Goal: Task Accomplishment & Management: Manage account settings

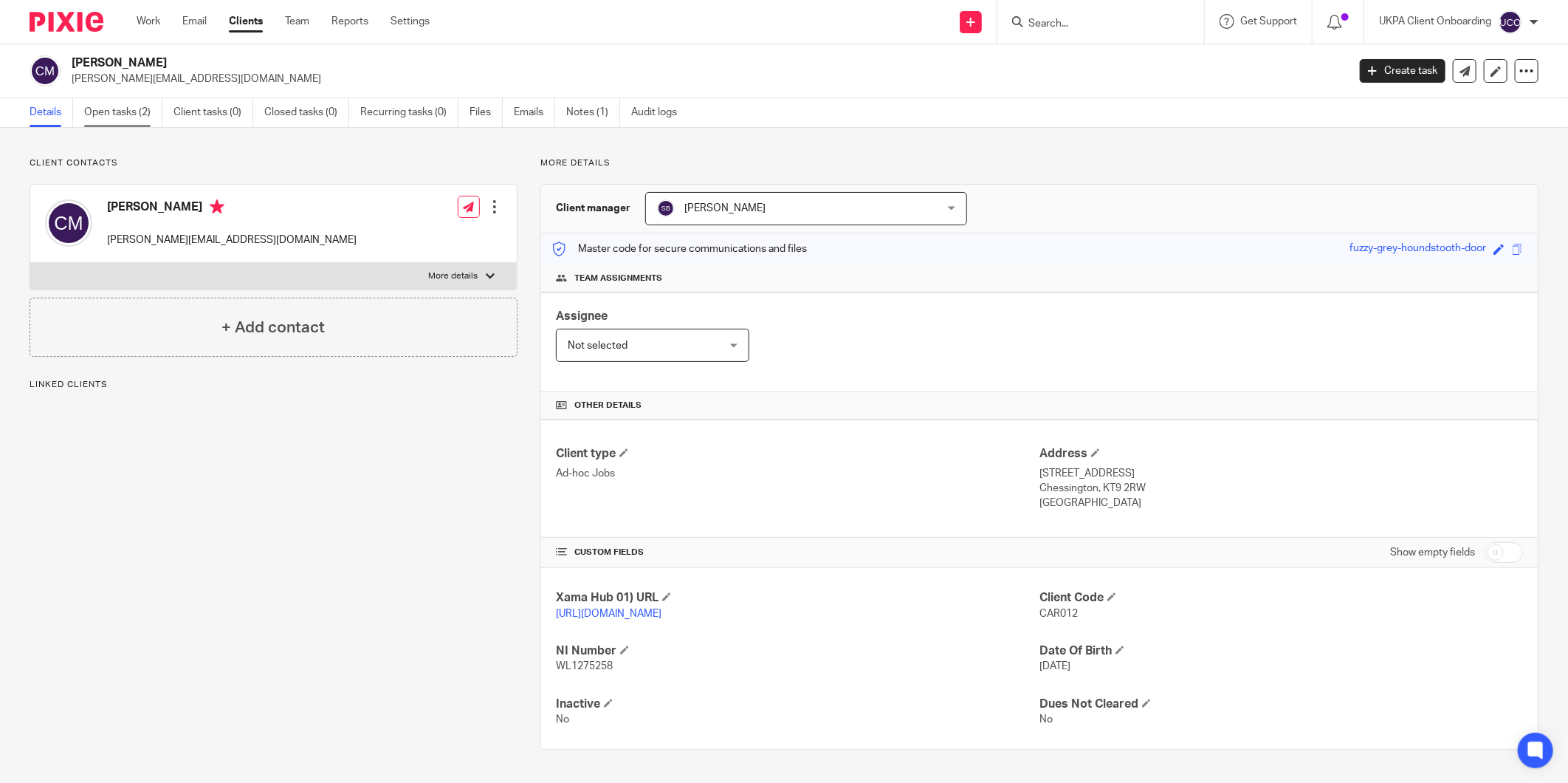
click at [128, 111] on link "Open tasks (2)" at bounding box center [123, 113] width 78 height 29
click at [125, 249] on div "Carlos Juan Mozo carl.mozo@gmail.com" at bounding box center [200, 223] width 312 height 63
click at [125, 251] on div "Carlos Juan Mozo carl.mozo@gmail.com" at bounding box center [200, 223] width 312 height 63
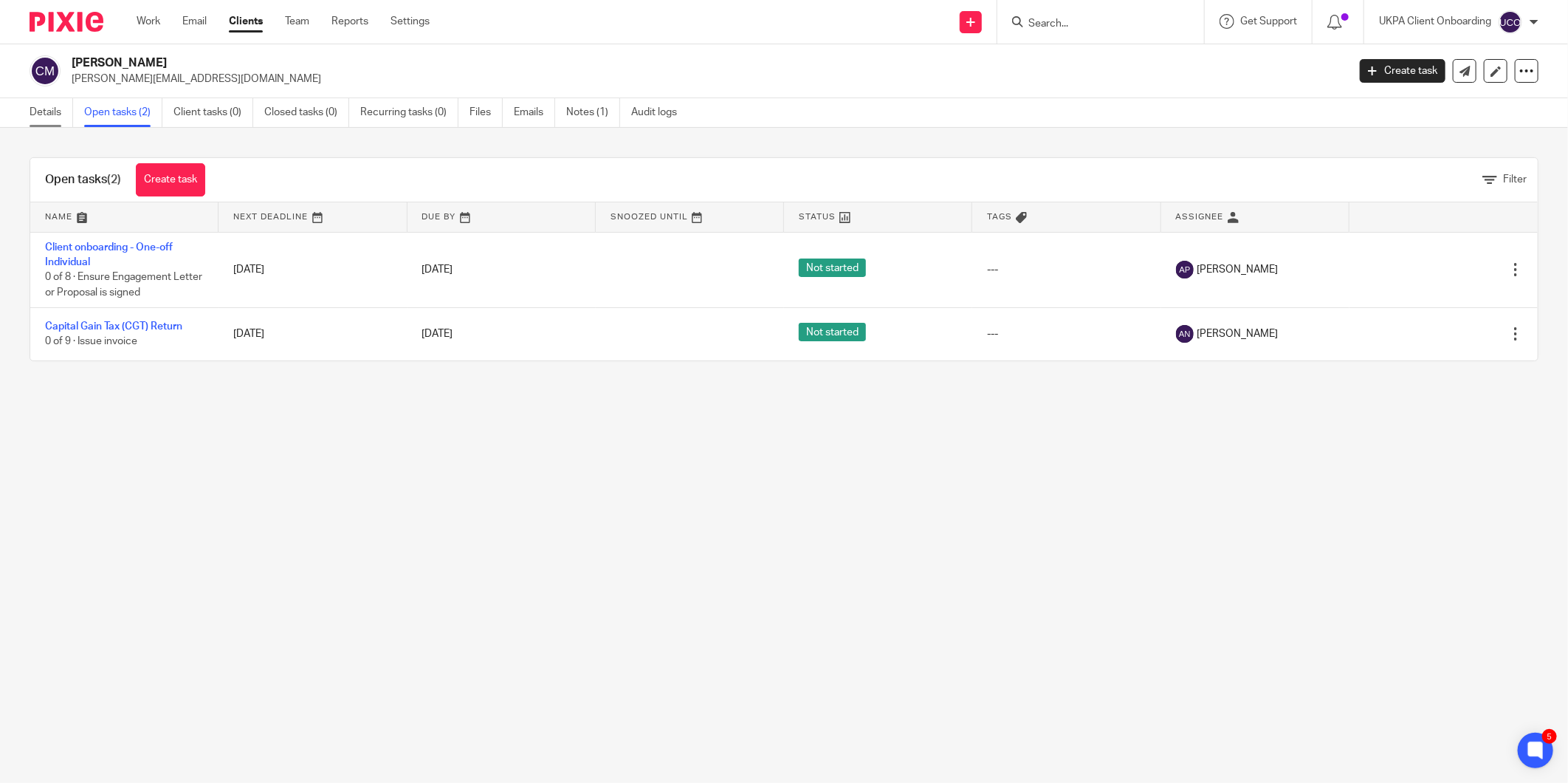
click at [37, 120] on link "Details" at bounding box center [51, 113] width 44 height 29
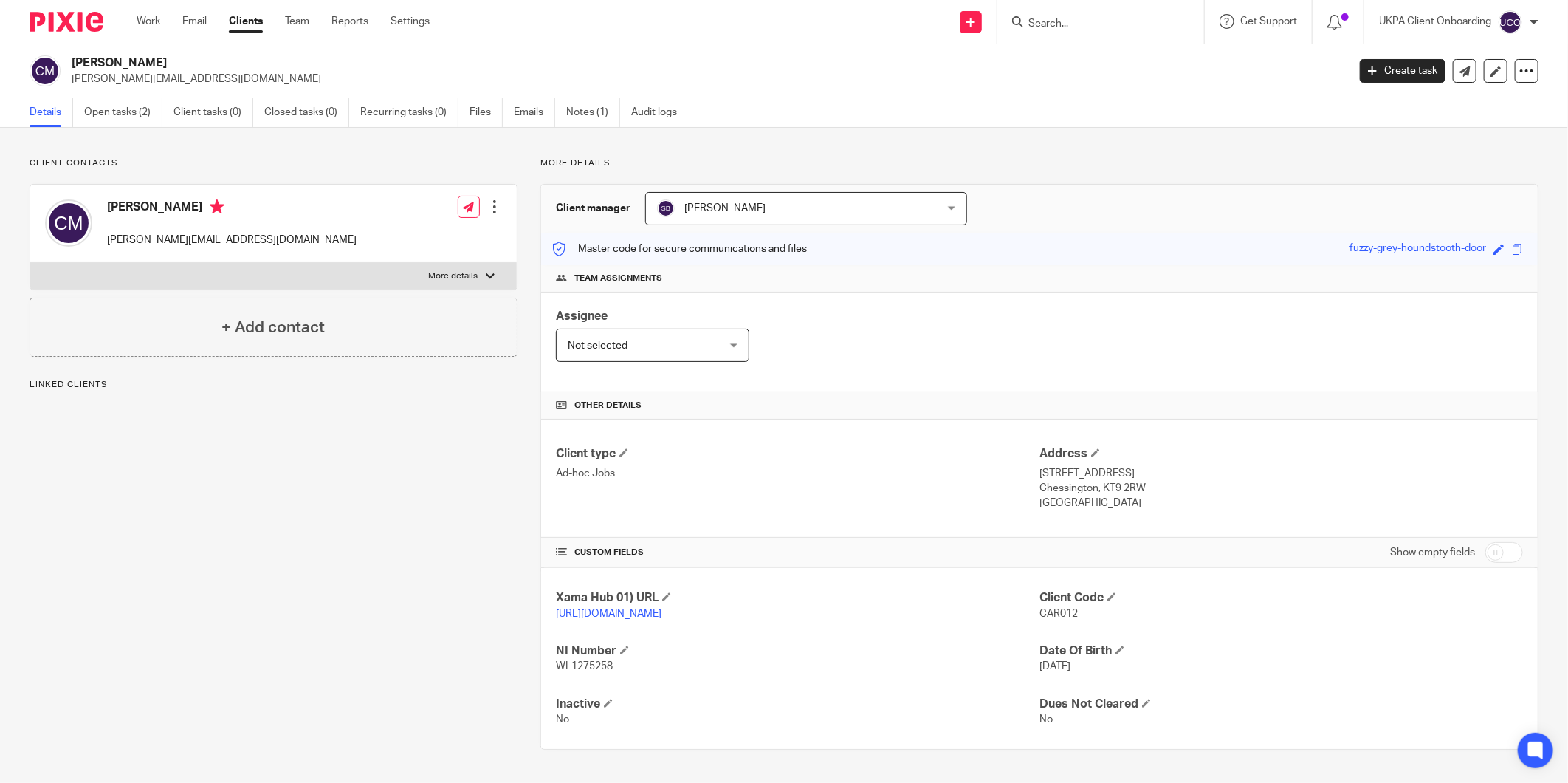
click at [491, 207] on div at bounding box center [494, 206] width 15 height 15
click at [384, 235] on link "Edit contact" at bounding box center [424, 239] width 141 height 21
click at [390, 239] on link "Edit contact" at bounding box center [424, 239] width 141 height 21
click at [353, 236] on icon at bounding box center [358, 239] width 11 height 11
click at [498, 210] on div "Carlos Juan Mozo carl.mozo@gmail.com Edit contact Create client from contact Ex…" at bounding box center [273, 223] width 486 height 78
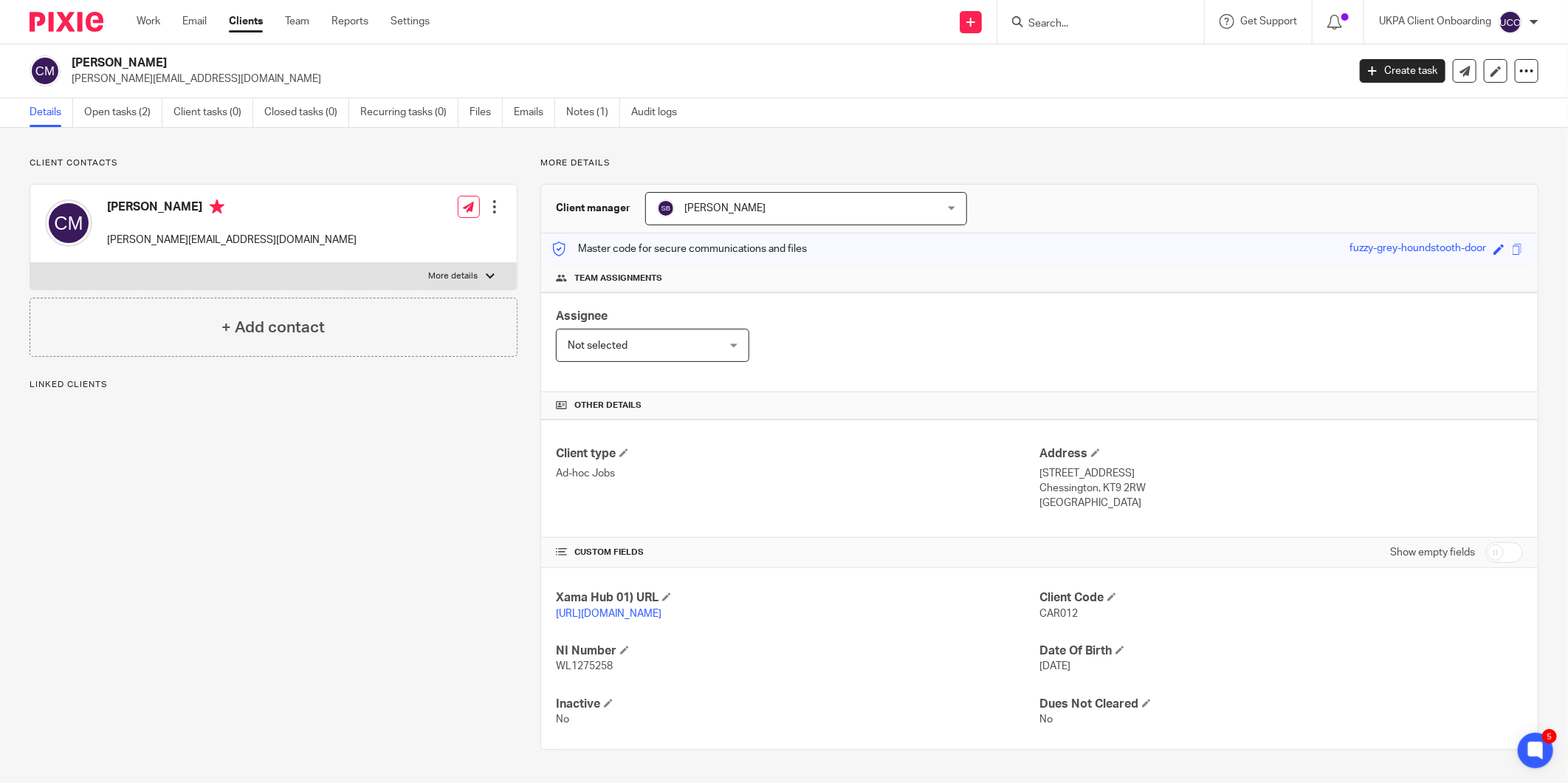
click at [488, 212] on div at bounding box center [494, 206] width 15 height 15
click at [411, 238] on link "Edit contact" at bounding box center [424, 239] width 141 height 21
click at [411, 237] on link "Edit contact" at bounding box center [424, 239] width 141 height 21
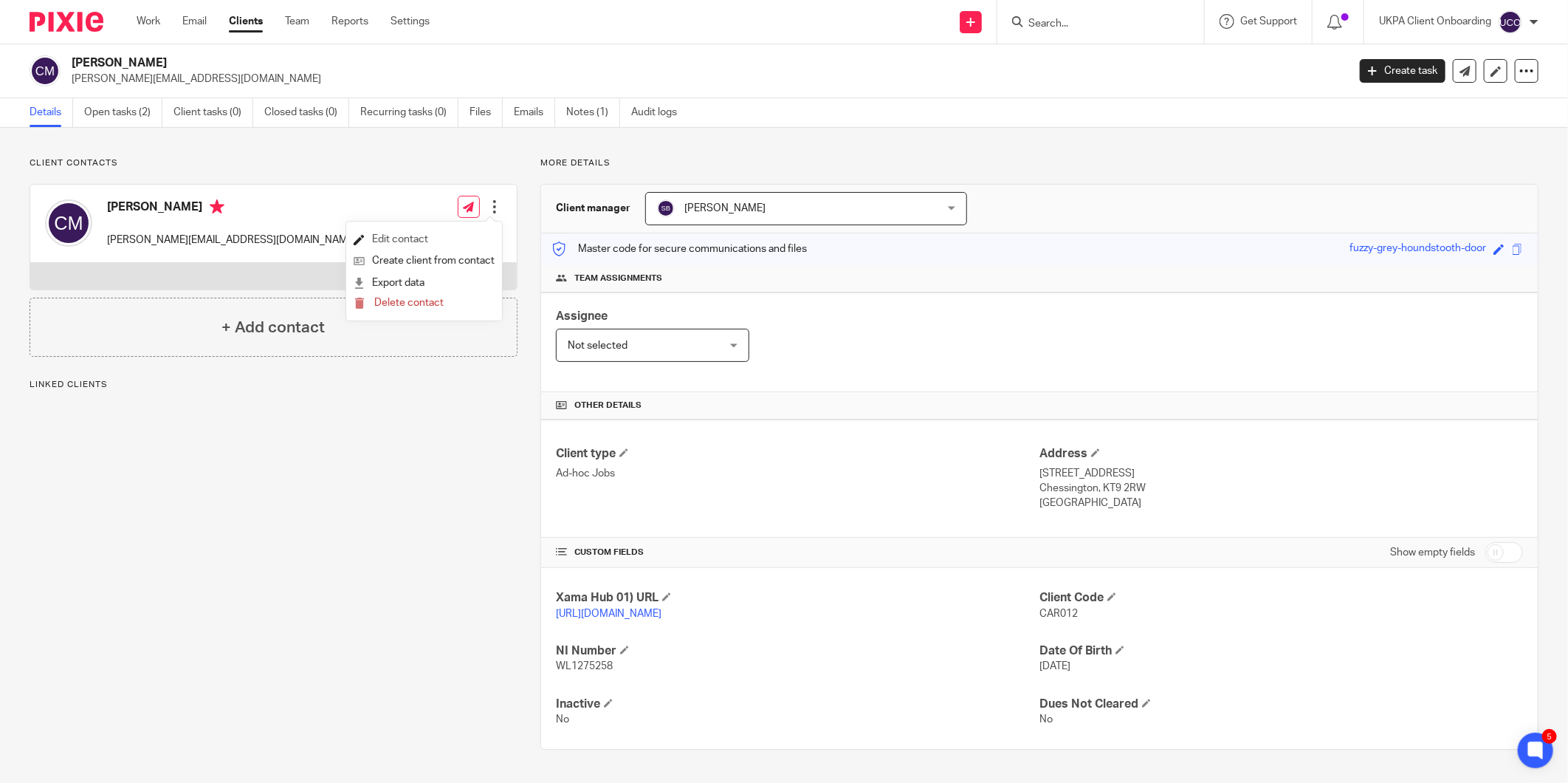
click at [411, 237] on link "Edit contact" at bounding box center [424, 239] width 141 height 21
click at [381, 231] on link "Edit contact" at bounding box center [424, 239] width 141 height 21
click at [314, 406] on div "Client contacts Carlos Juan Mozo carl.mozo@gmail.com Edit contact Create client…" at bounding box center [262, 453] width 510 height 592
click at [489, 211] on div at bounding box center [494, 206] width 15 height 15
click at [489, 202] on div at bounding box center [494, 206] width 15 height 15
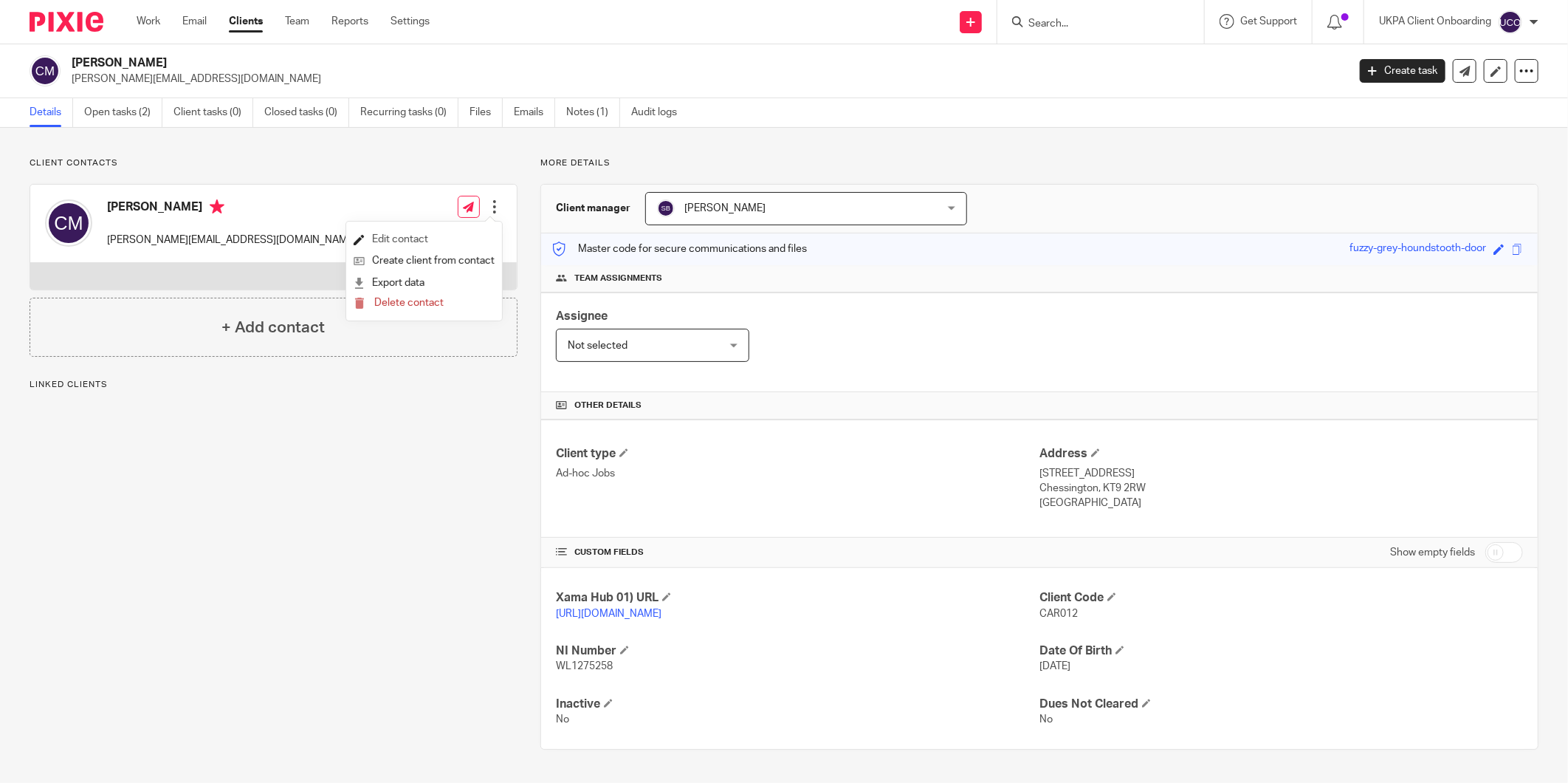
click at [411, 238] on link "Edit contact" at bounding box center [424, 239] width 141 height 21
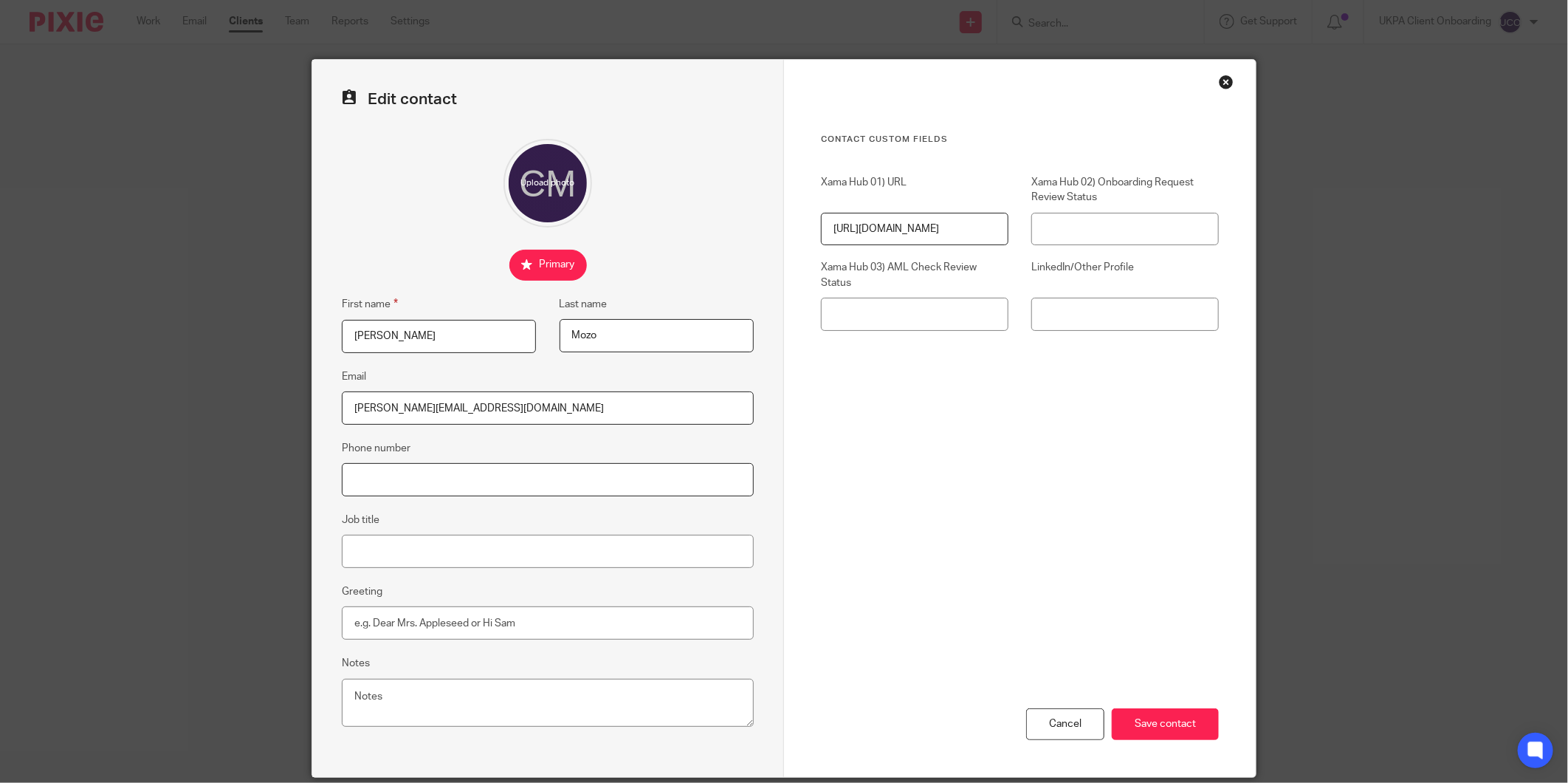
click at [408, 473] on input "Phone number" at bounding box center [547, 480] width 412 height 34
paste input "07549936642"
click at [351, 477] on input "07549936642" at bounding box center [547, 480] width 412 height 34
type input "+44 7549936642"
click at [1130, 742] on div "Cancel Save contact" at bounding box center [1019, 651] width 398 height 249
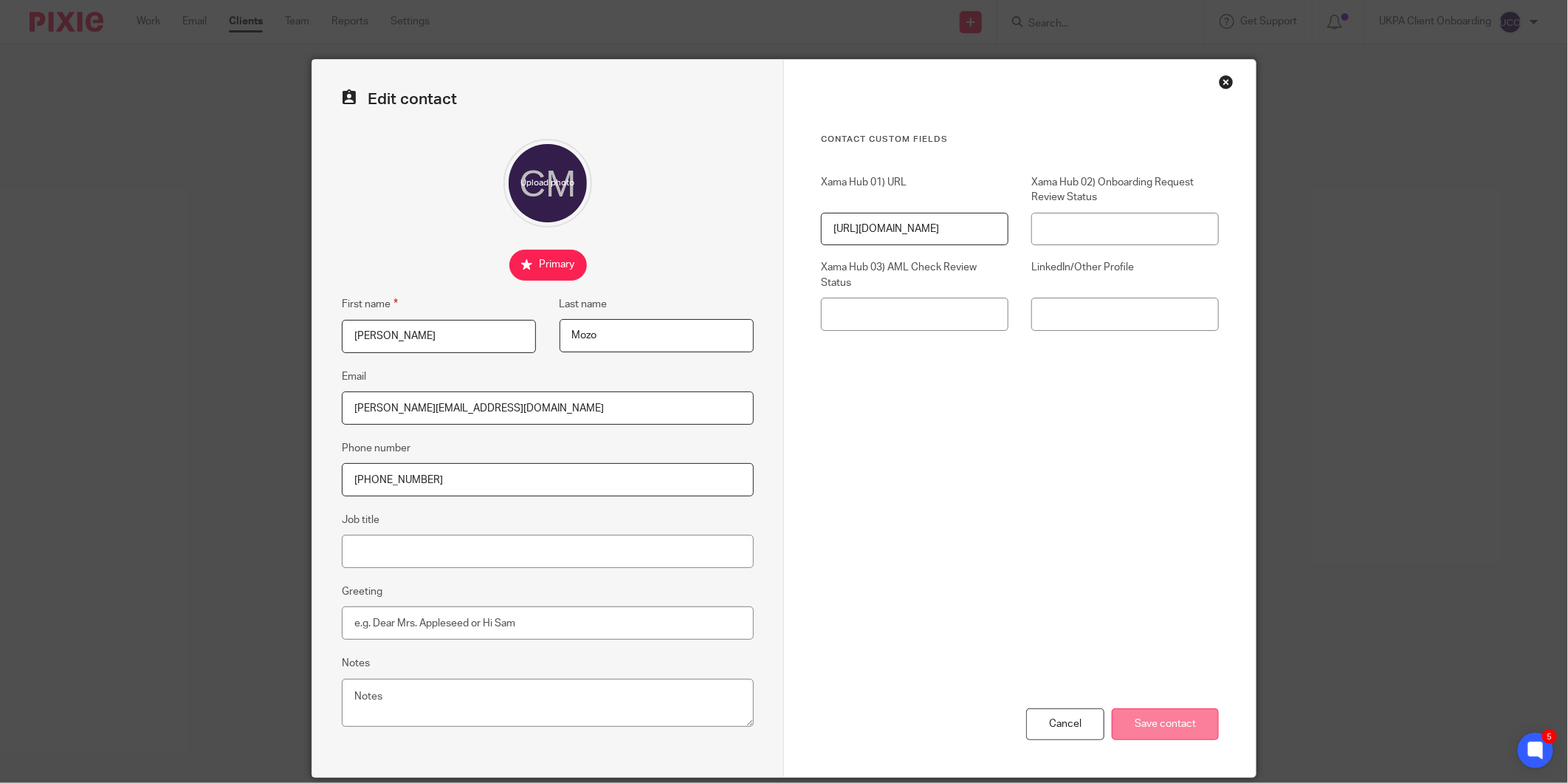
click at [1135, 726] on input "Save contact" at bounding box center [1165, 724] width 107 height 32
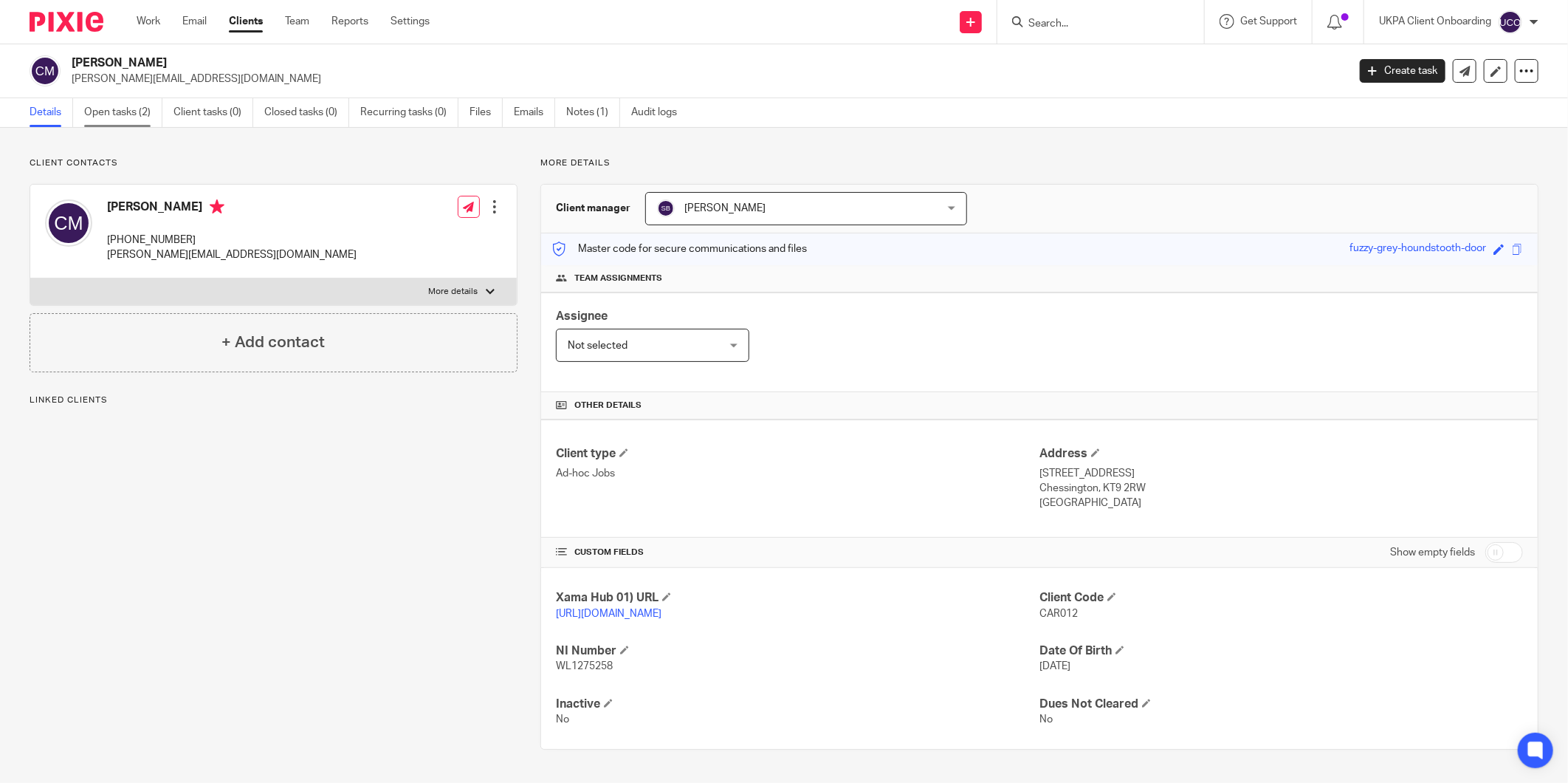
click at [124, 119] on link "Open tasks (2)" at bounding box center [123, 113] width 78 height 29
click at [144, 107] on link "Open tasks (2)" at bounding box center [123, 113] width 78 height 29
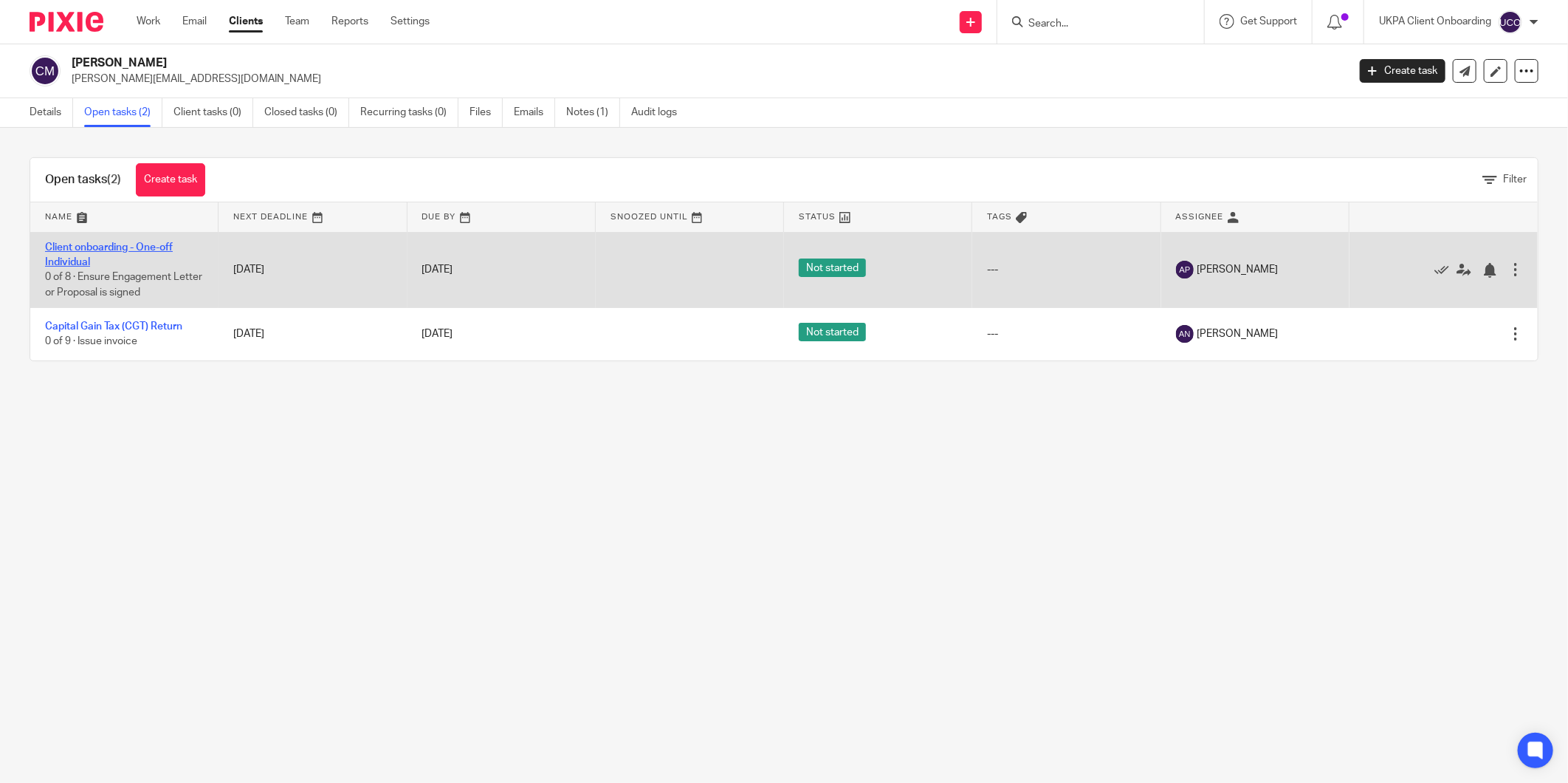
drag, startPoint x: 76, startPoint y: 255, endPoint x: 49, endPoint y: 264, distance: 28.5
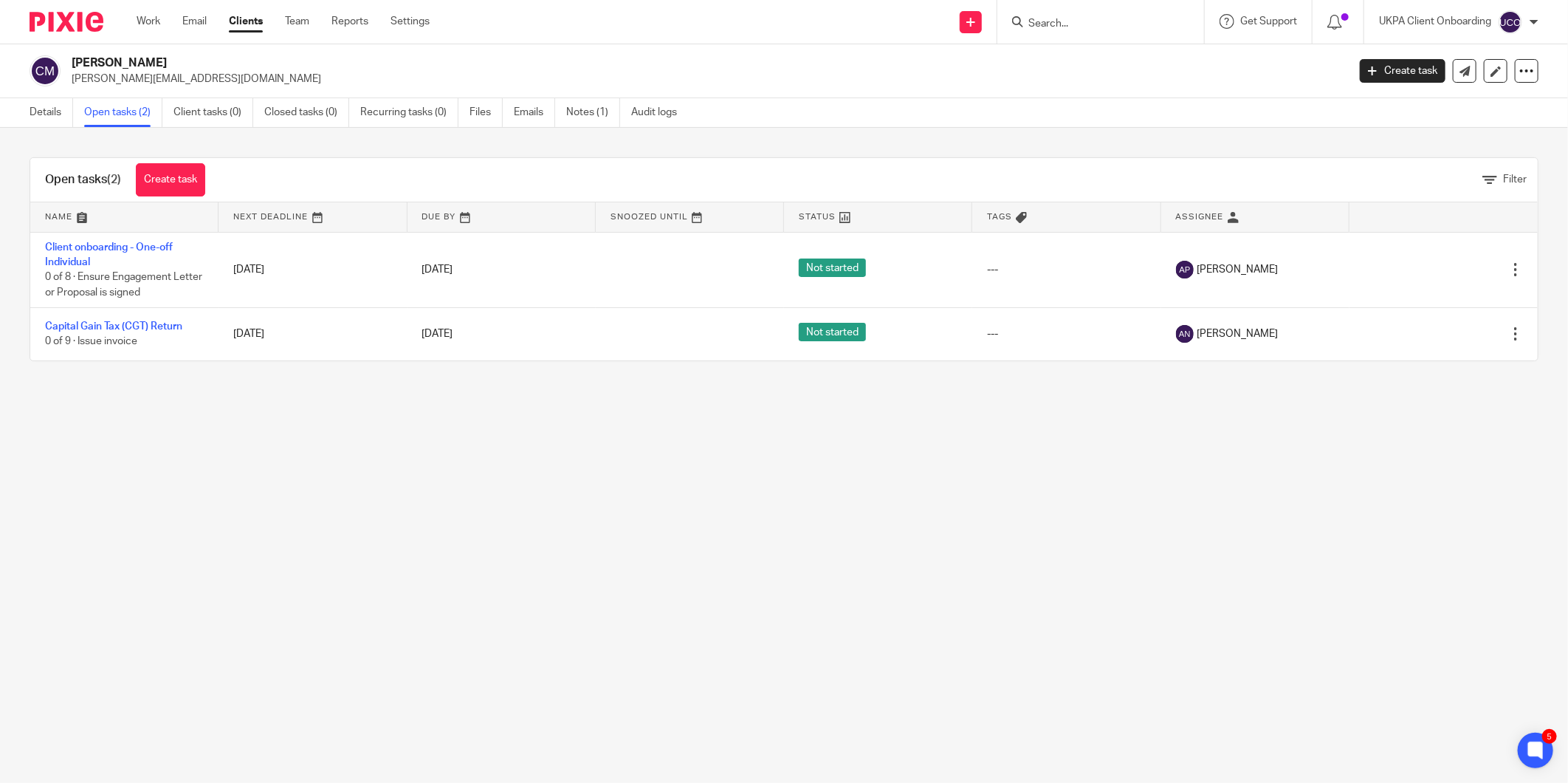
click at [154, 89] on div "[PERSON_NAME] Mozo [EMAIL_ADDRESS][DOMAIN_NAME] Create task Update from Compani…" at bounding box center [784, 71] width 1568 height 54
drag, startPoint x: 154, startPoint y: 89, endPoint x: 165, endPoint y: 56, distance: 34.8
click at [165, 56] on h2 "[PERSON_NAME]" at bounding box center [577, 63] width 1013 height 15
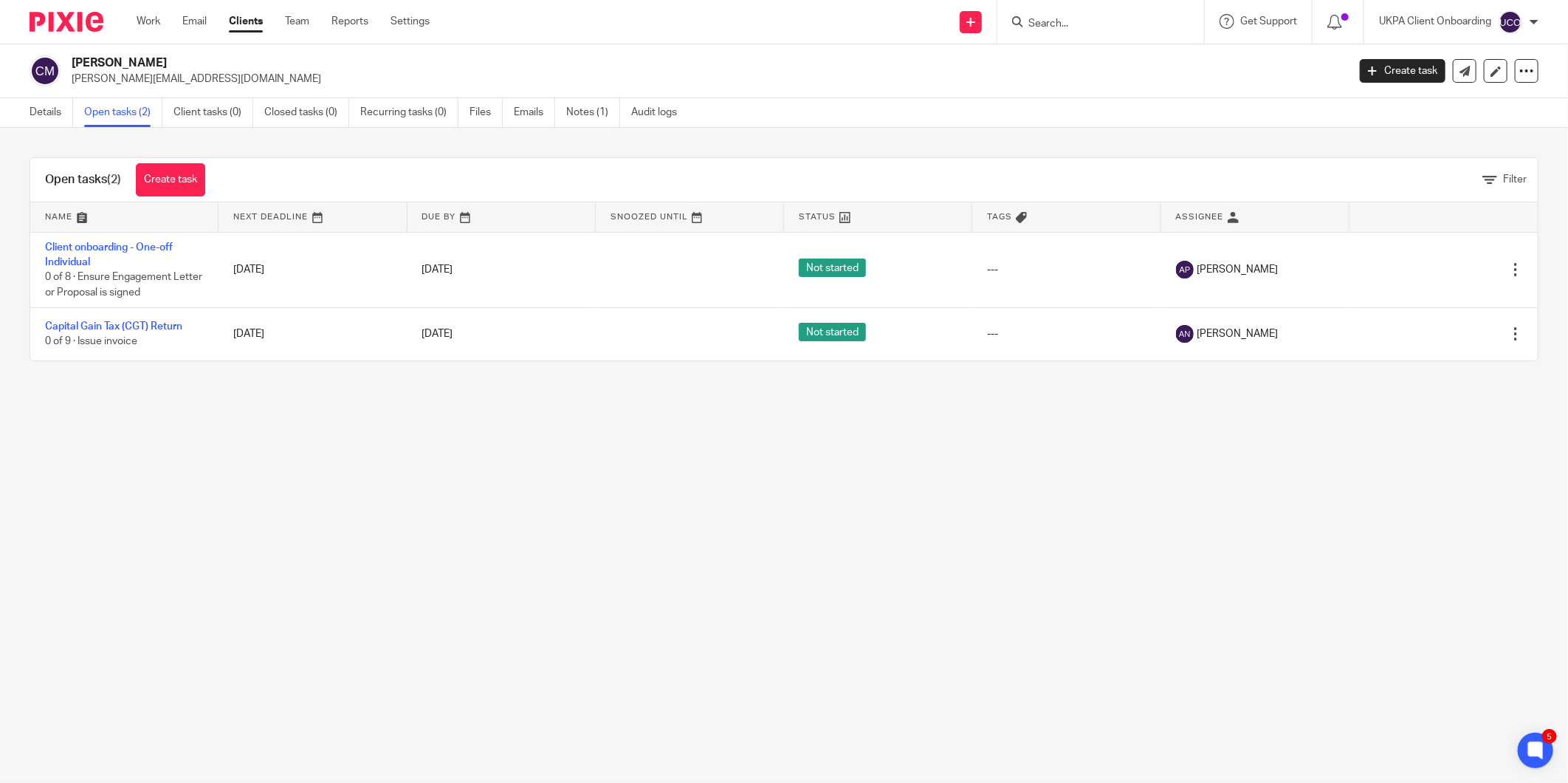
click at [119, 77] on p "[PERSON_NAME][EMAIL_ADDRESS][DOMAIN_NAME]" at bounding box center [704, 78] width 1266 height 15
copy main "[PERSON_NAME][EMAIL_ADDRESS][DOMAIN_NAME] Create task Update from Companies Hou…"
click at [599, 113] on link "Notes (1)" at bounding box center [593, 113] width 54 height 29
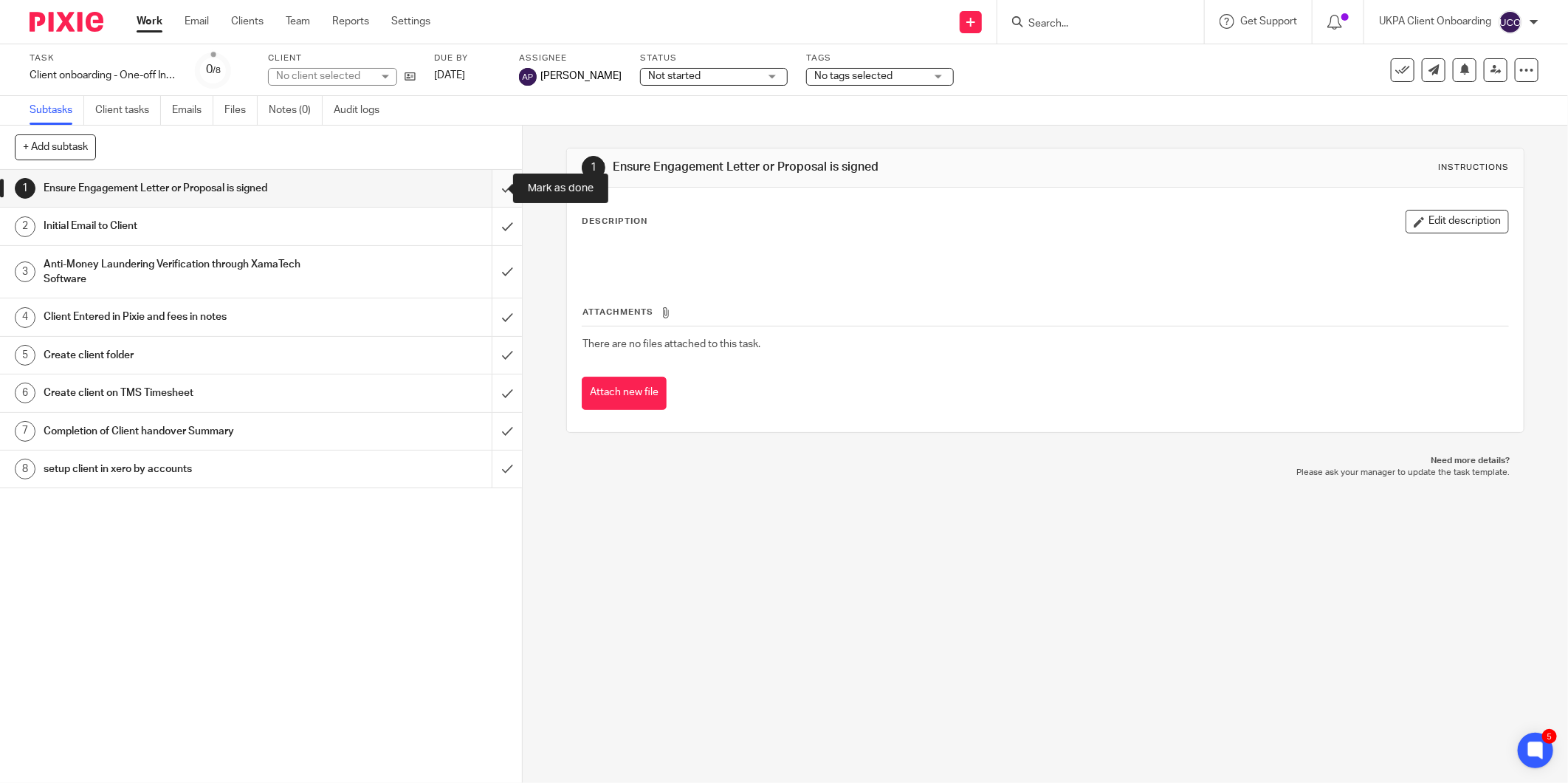
click at [481, 190] on input "submit" at bounding box center [260, 188] width 522 height 37
click at [488, 223] on input "submit" at bounding box center [260, 225] width 522 height 37
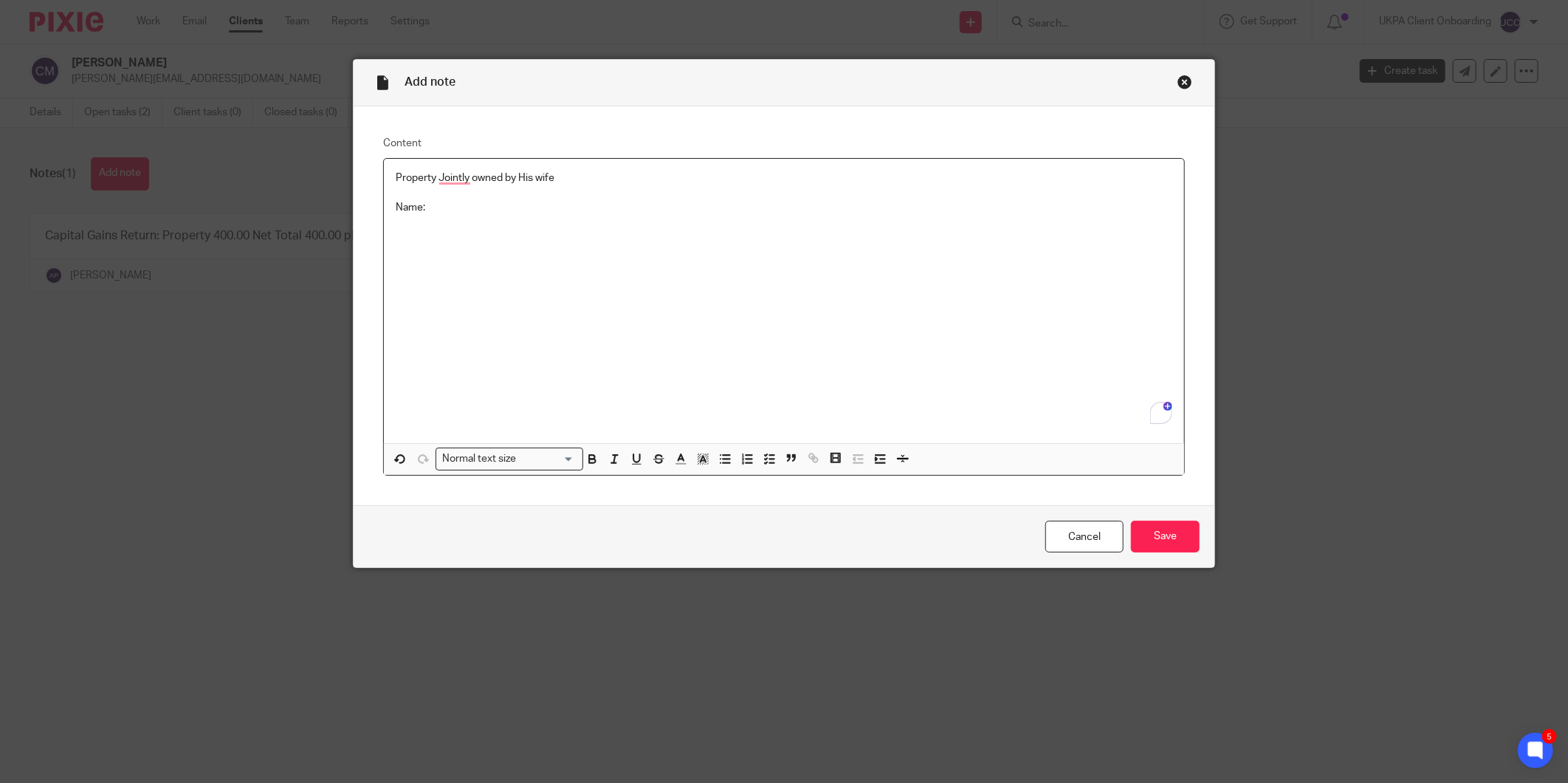
click at [542, 231] on div "Property Jointly owned by His wife Name:" at bounding box center [784, 301] width 800 height 284
click at [506, 225] on p "NI Number" at bounding box center [784, 223] width 777 height 15
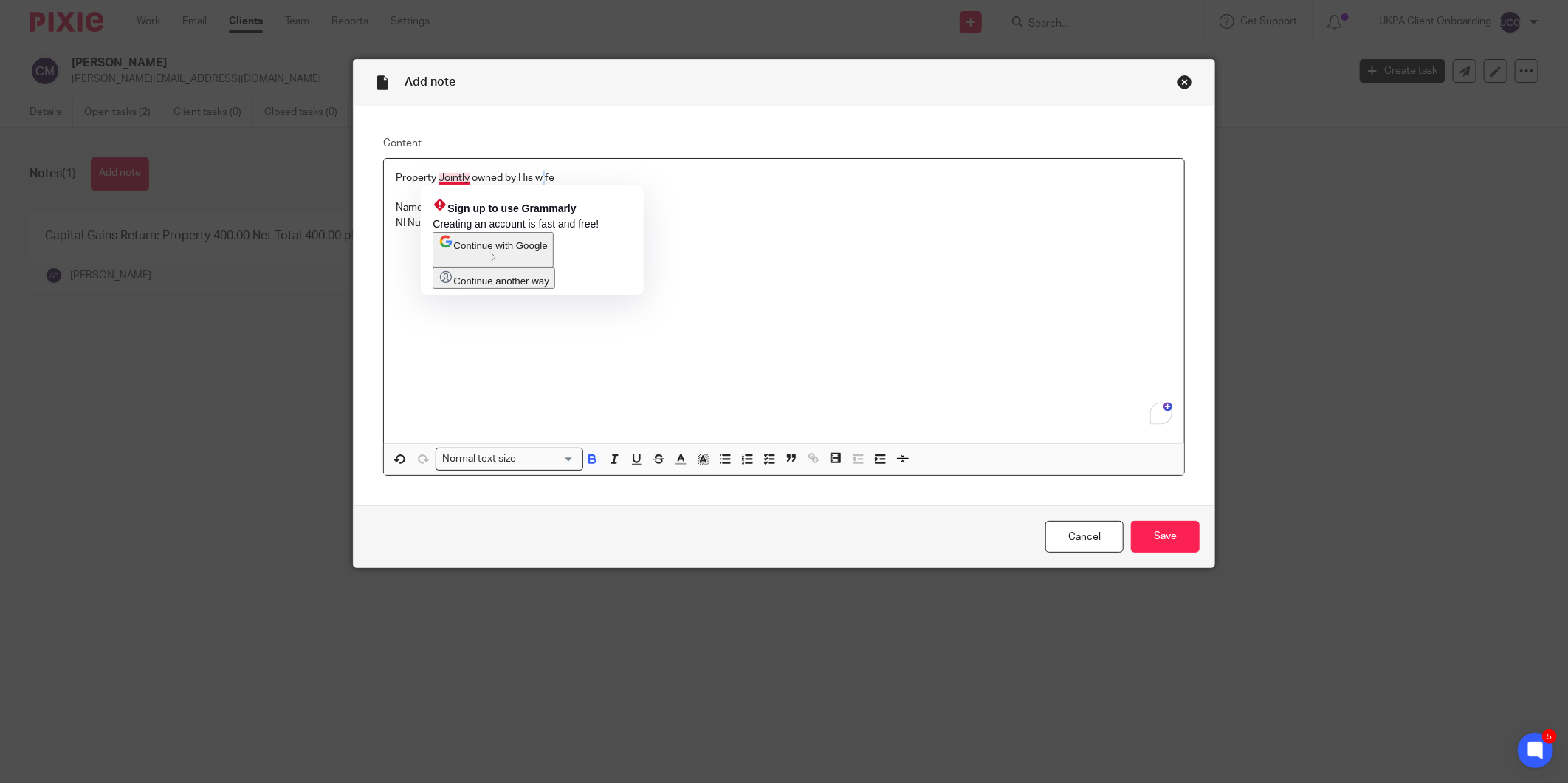
click at [541, 177] on p "Property Jointly owned by His wife" at bounding box center [784, 177] width 777 height 15
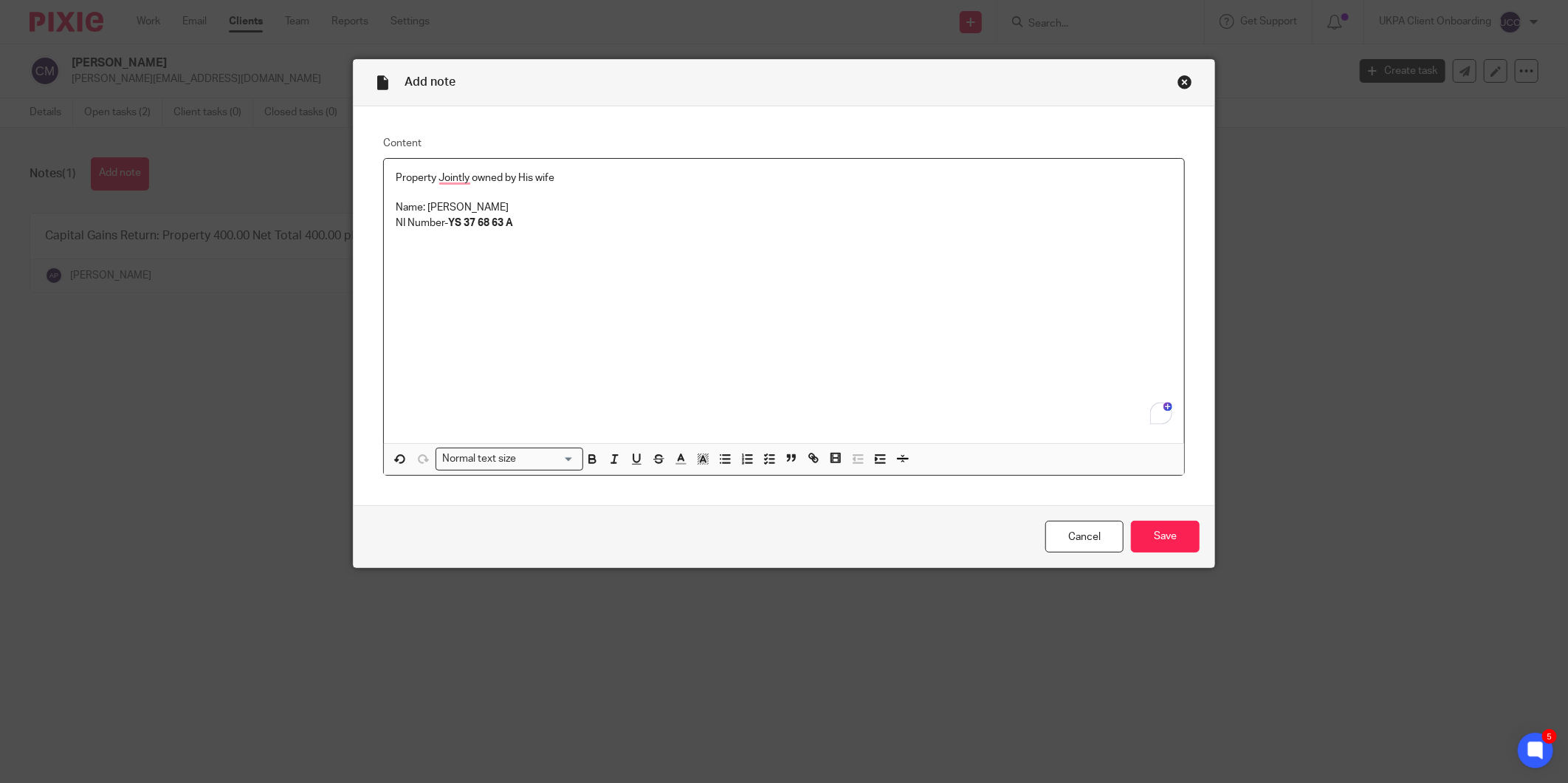
click at [564, 180] on p "Property Jointly owned by His wife" at bounding box center [784, 177] width 777 height 15
click at [1163, 552] on input "Save" at bounding box center [1165, 536] width 69 height 32
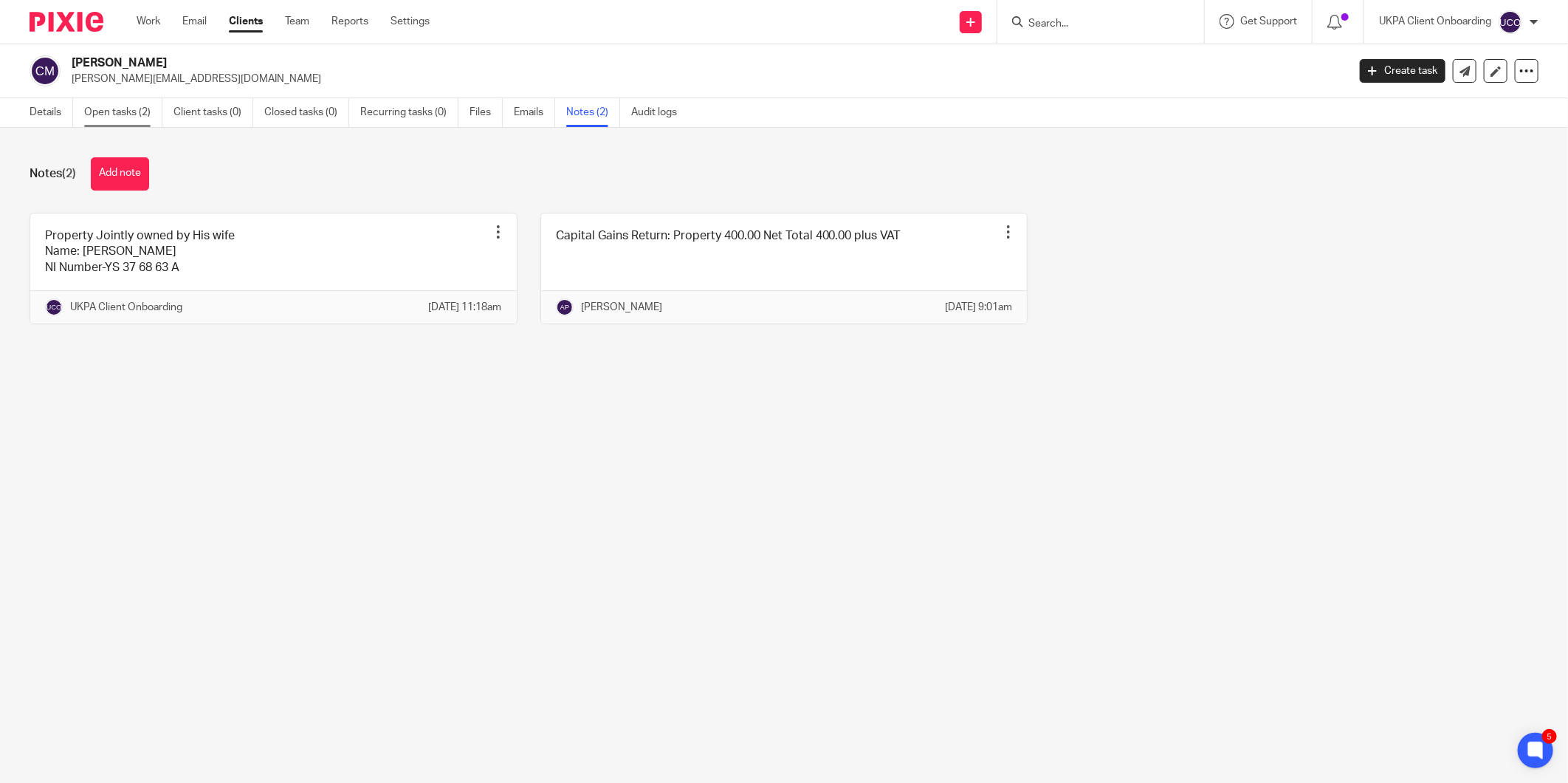
click at [117, 122] on link "Open tasks (2)" at bounding box center [123, 113] width 78 height 29
click at [119, 61] on h2 "[PERSON_NAME]" at bounding box center [577, 63] width 1013 height 15
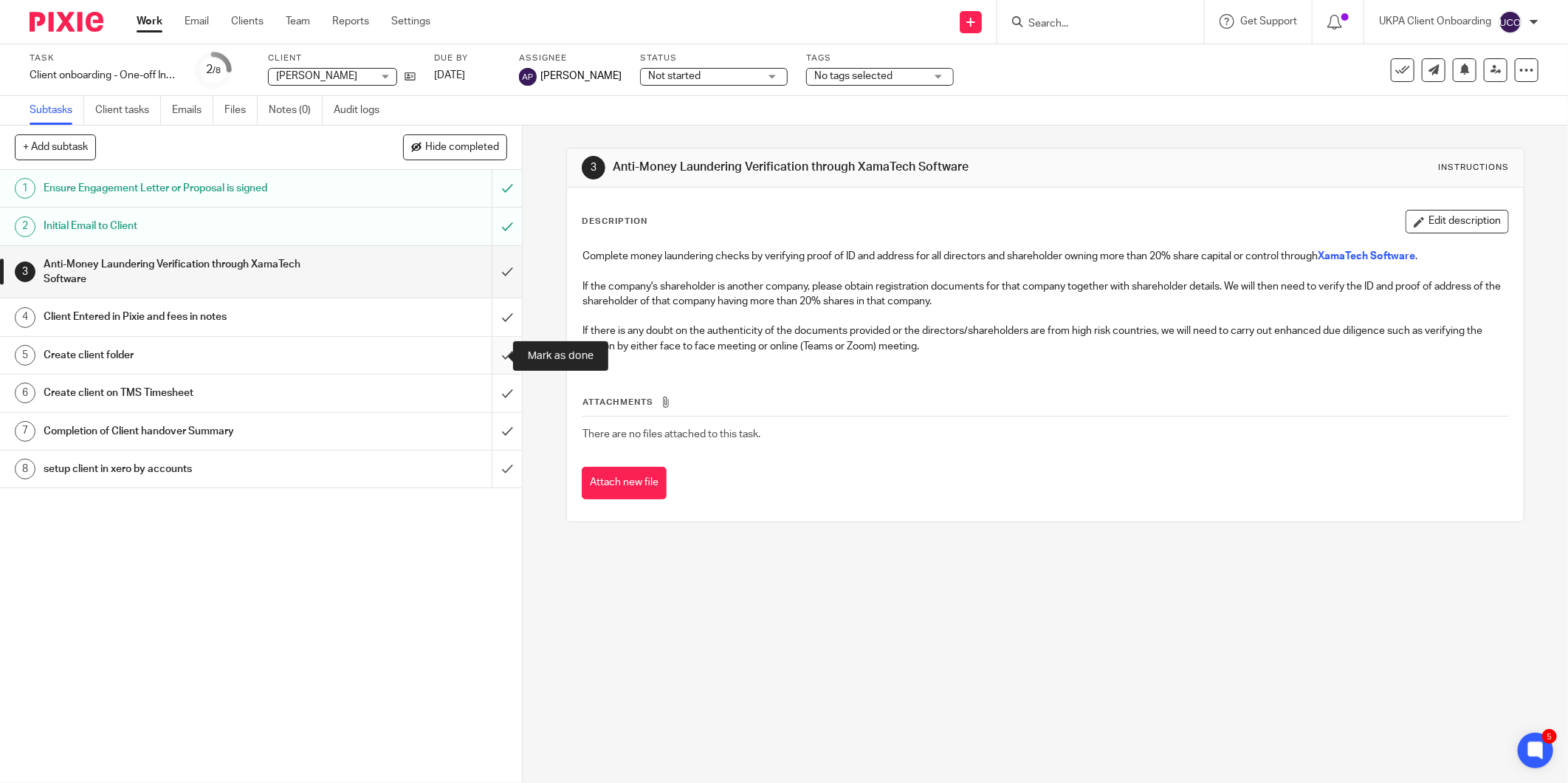
click at [490, 359] on input "submit" at bounding box center [260, 355] width 522 height 37
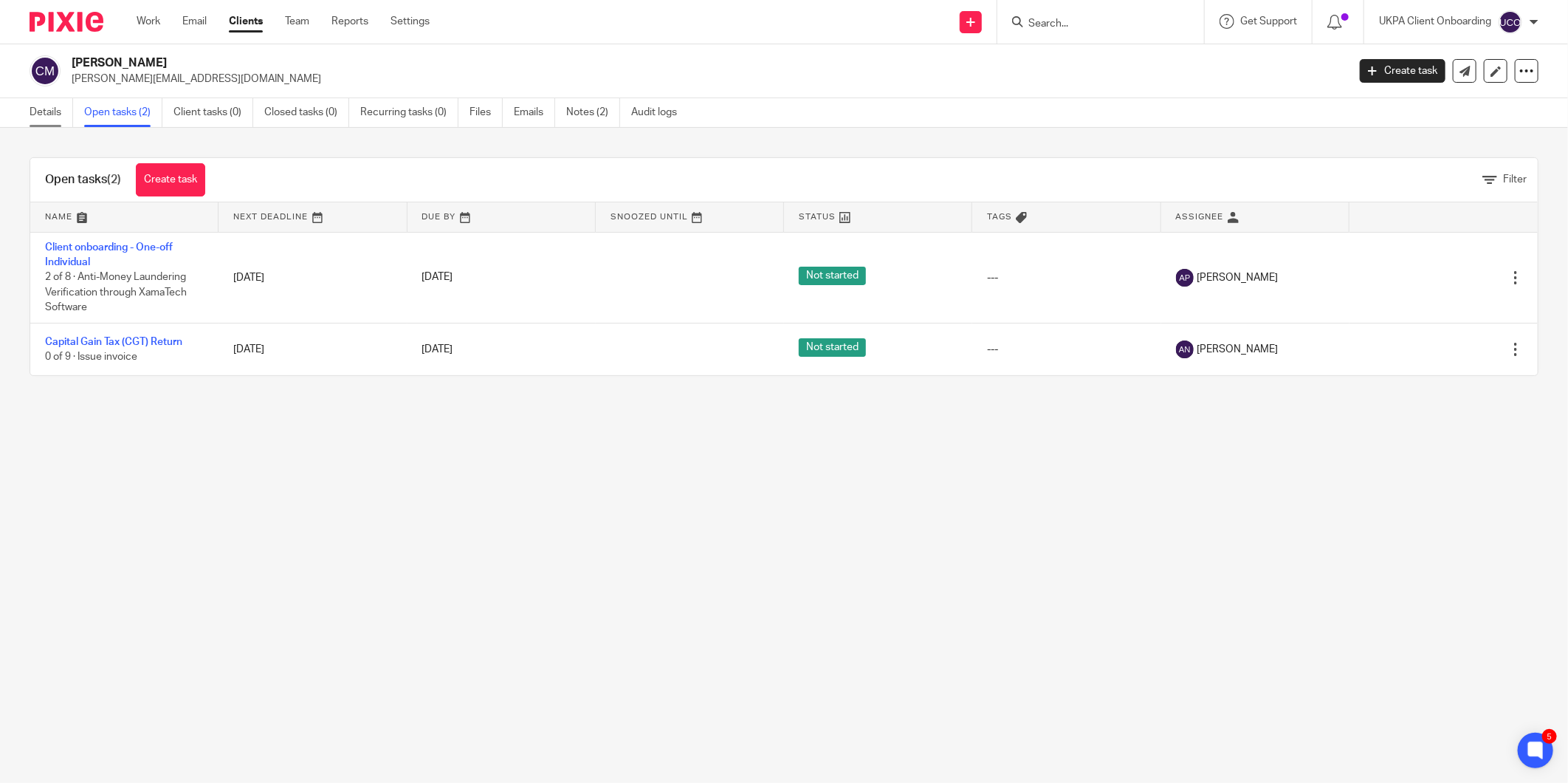
click at [50, 123] on link "Details" at bounding box center [51, 113] width 44 height 29
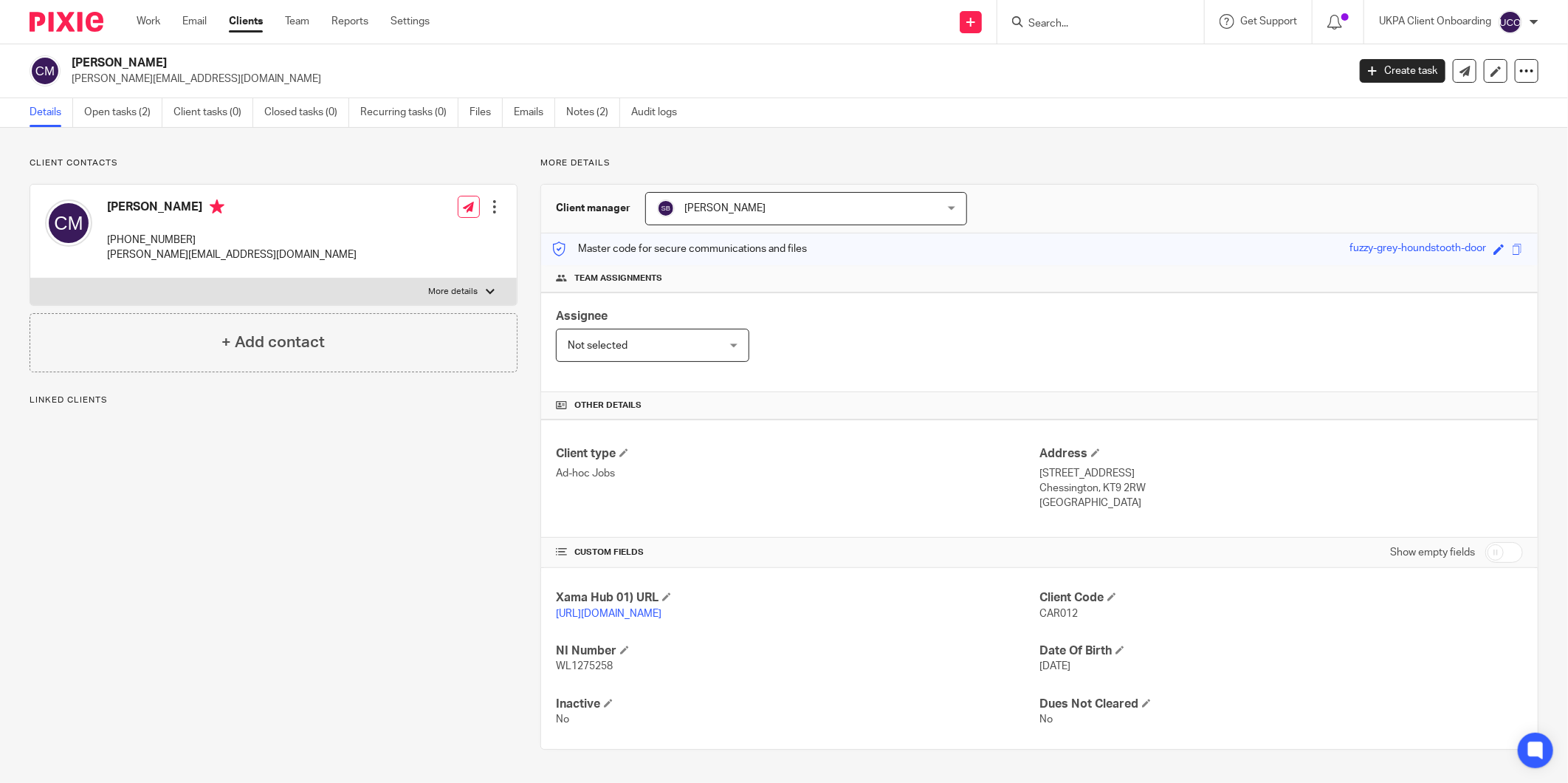
click at [1050, 616] on span "CAR012" at bounding box center [1059, 614] width 39 height 10
copy p "CAR012"
click at [615, 123] on link "Notes (2)" at bounding box center [593, 113] width 54 height 29
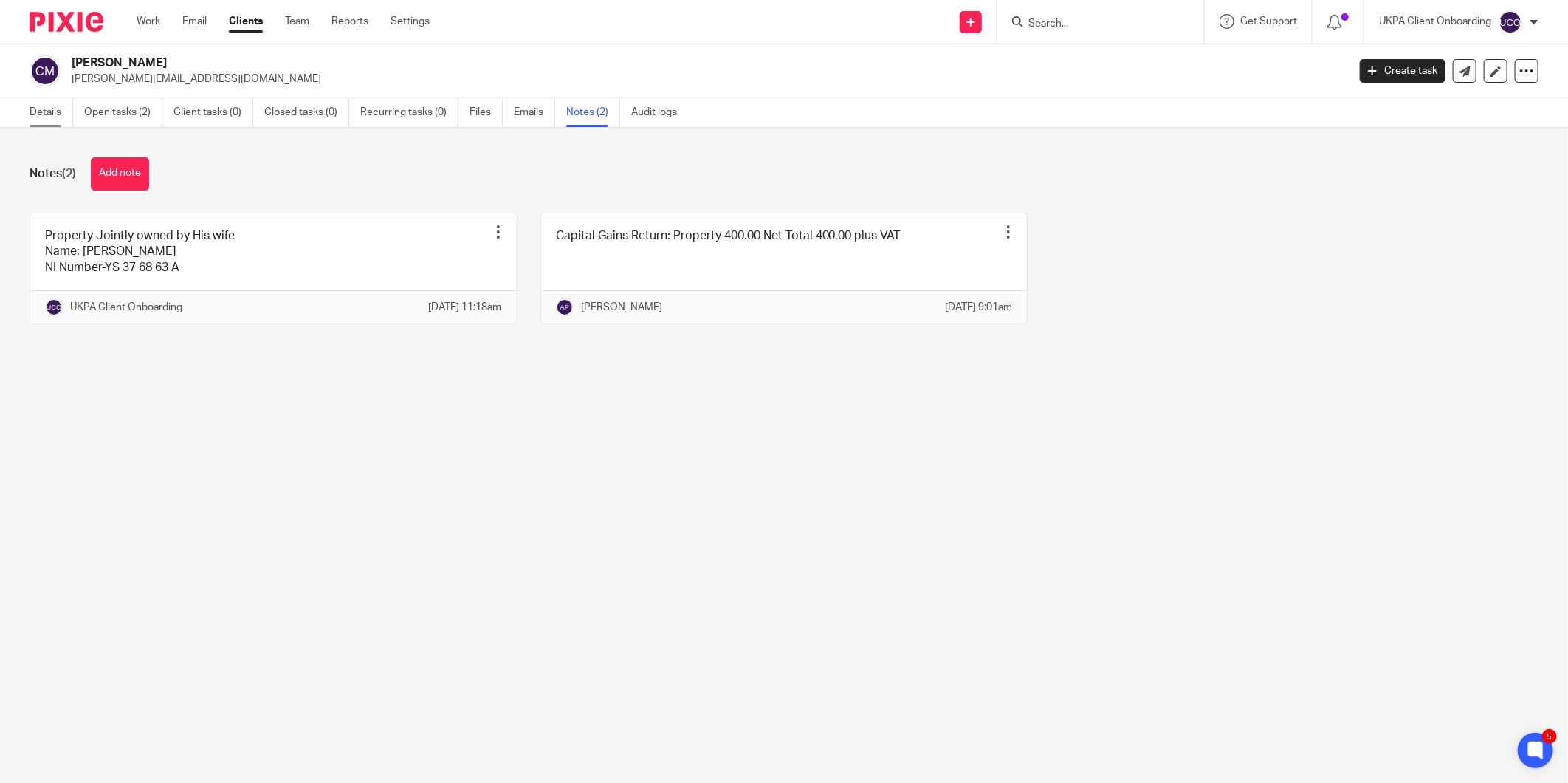
click at [72, 122] on link "Details" at bounding box center [51, 113] width 44 height 29
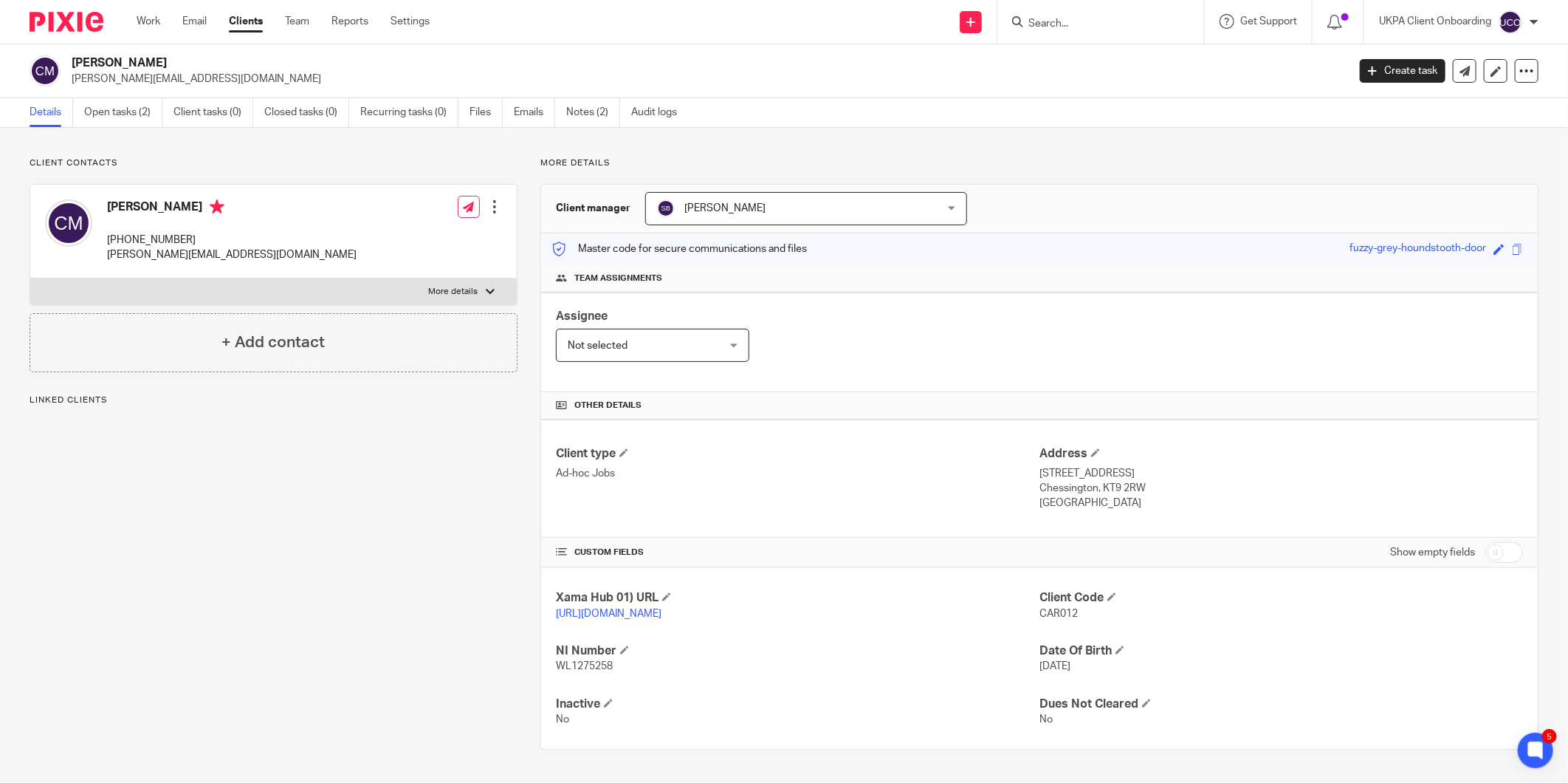
click at [1049, 611] on span "CAR012" at bounding box center [1059, 614] width 39 height 10
copy span "CAR012"
click at [1071, 18] on input "Search" at bounding box center [1093, 24] width 133 height 13
click at [117, 66] on h2 "Carlos Juan Mozo" at bounding box center [577, 63] width 1013 height 15
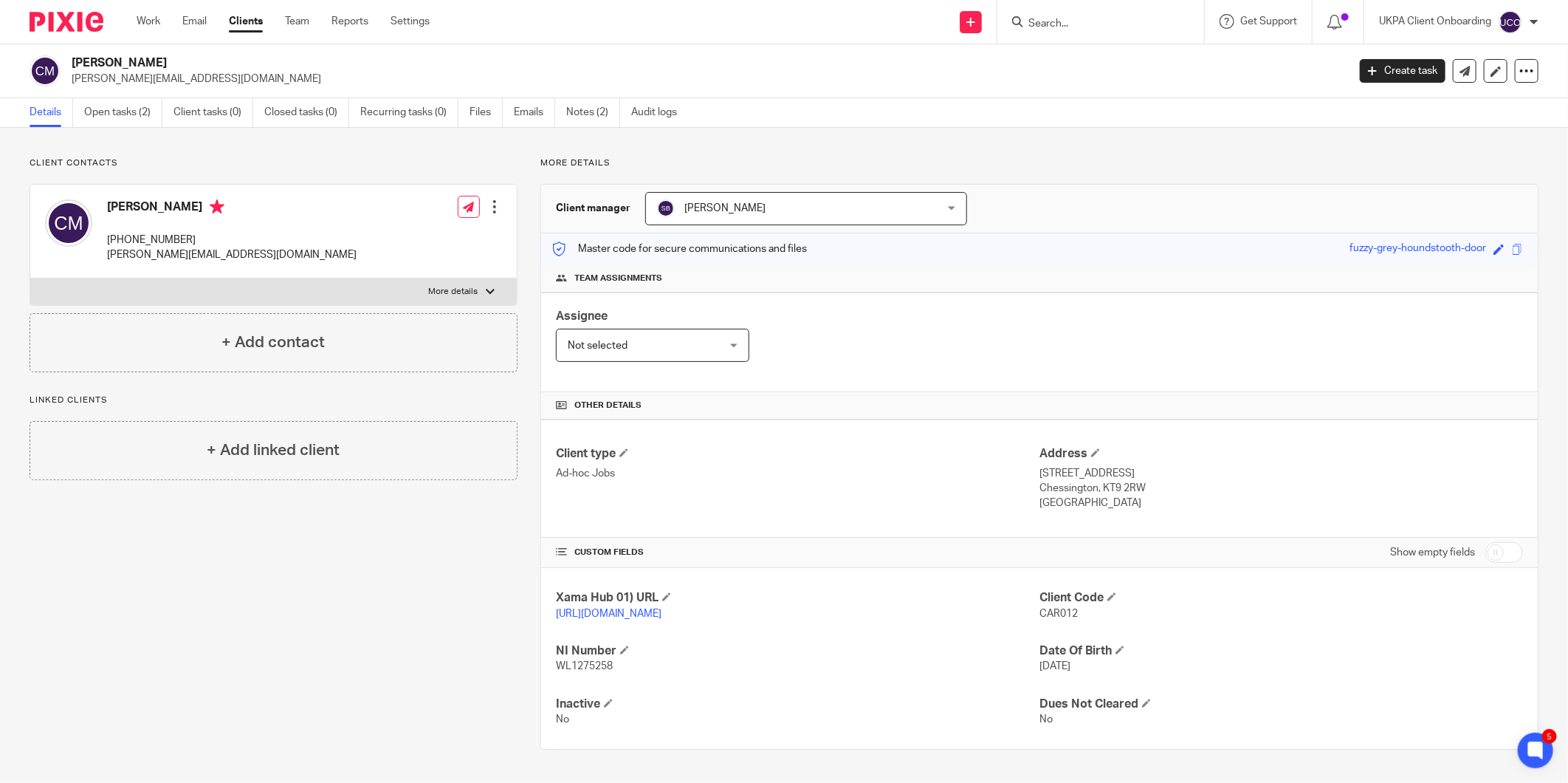
click at [117, 66] on h2 "Carlos Juan Mozo" at bounding box center [577, 63] width 1013 height 15
click at [117, 66] on h2 "[PERSON_NAME]" at bounding box center [577, 63] width 1013 height 15
copy div "[PERSON_NAME]"
click at [1040, 616] on span "CAR012" at bounding box center [1059, 614] width 39 height 10
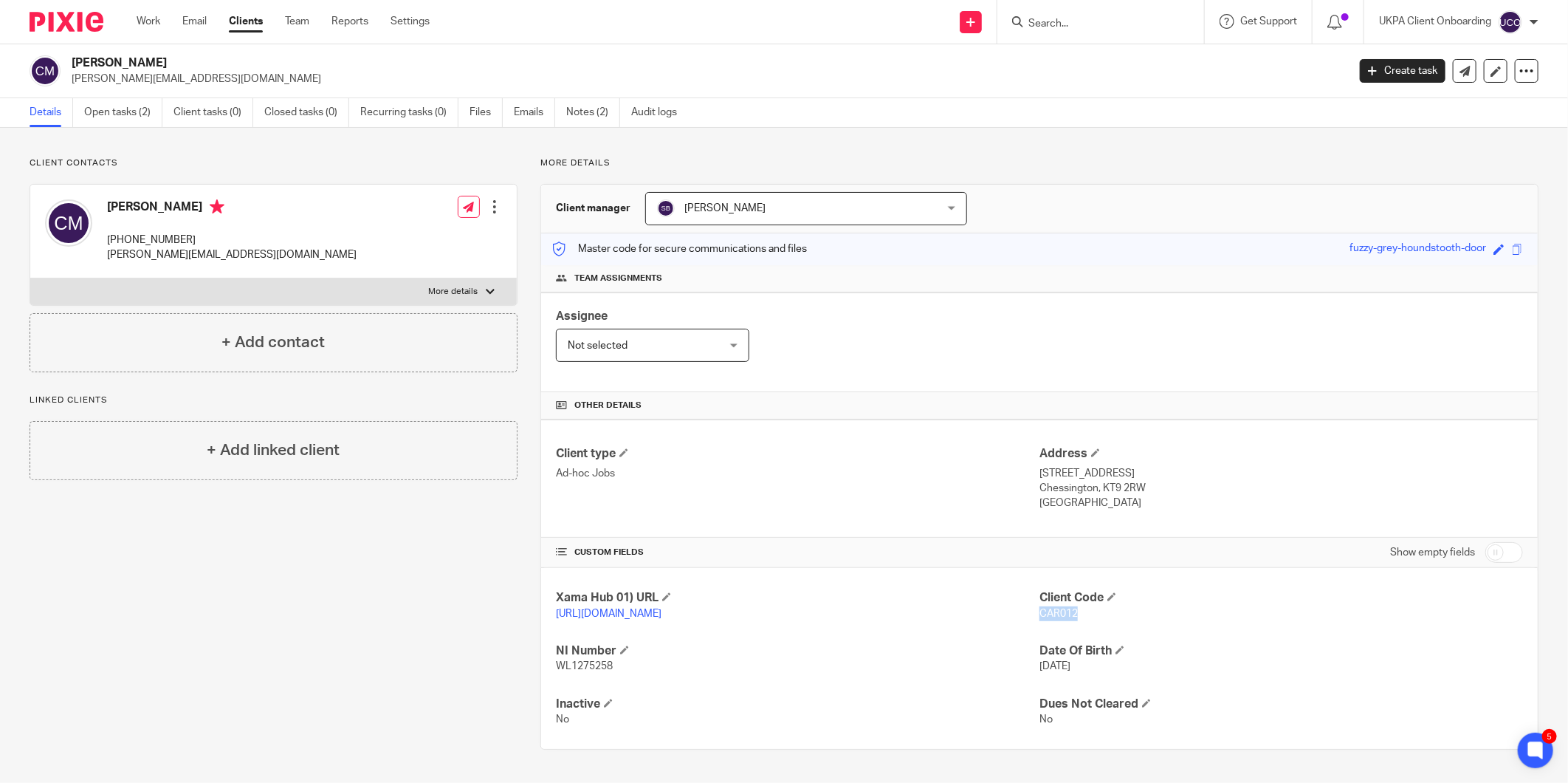
copy span "CAR012"
click at [166, 251] on p "carl.mozo@gmail.com" at bounding box center [232, 254] width 249 height 15
copy div "carl.mozo@gmail.com"
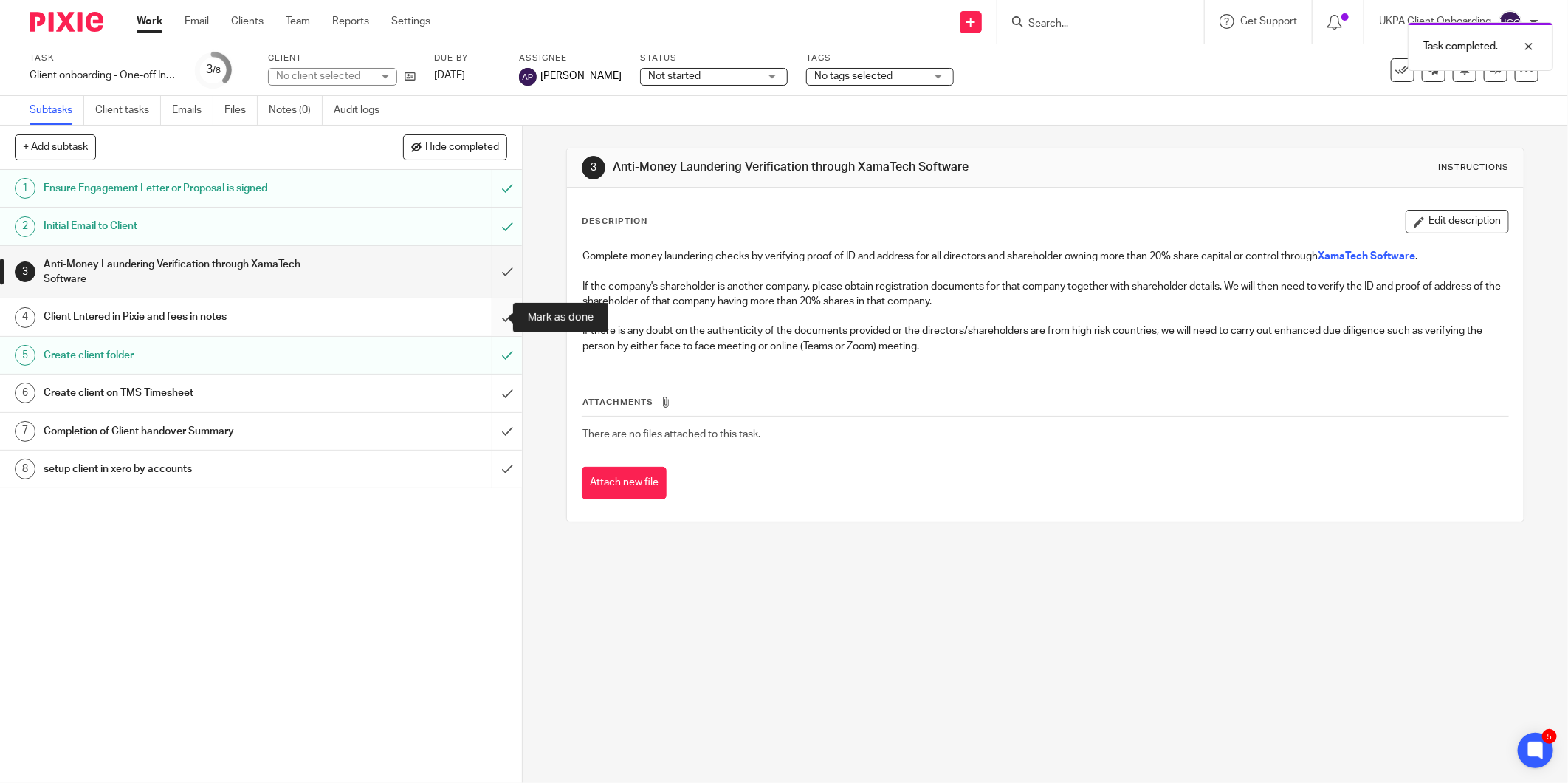
click at [491, 318] on input "submit" at bounding box center [260, 316] width 522 height 37
click at [1045, 27] on input "Search" at bounding box center [1093, 24] width 133 height 13
paste input "joymalinger@hotmail.com"
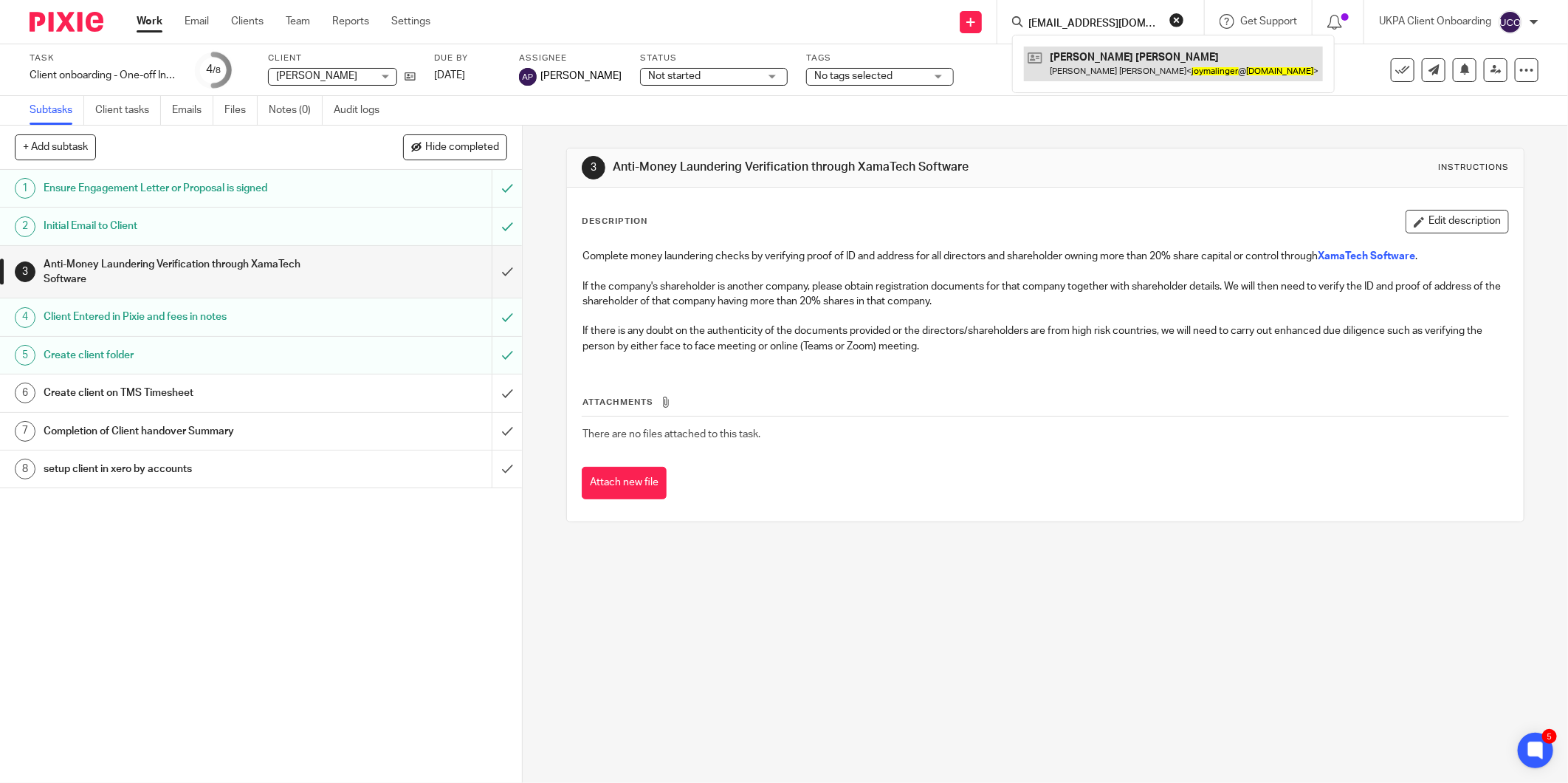
type input "joymalinger@hotmail.com"
click at [489, 426] on input "submit" at bounding box center [260, 431] width 522 height 37
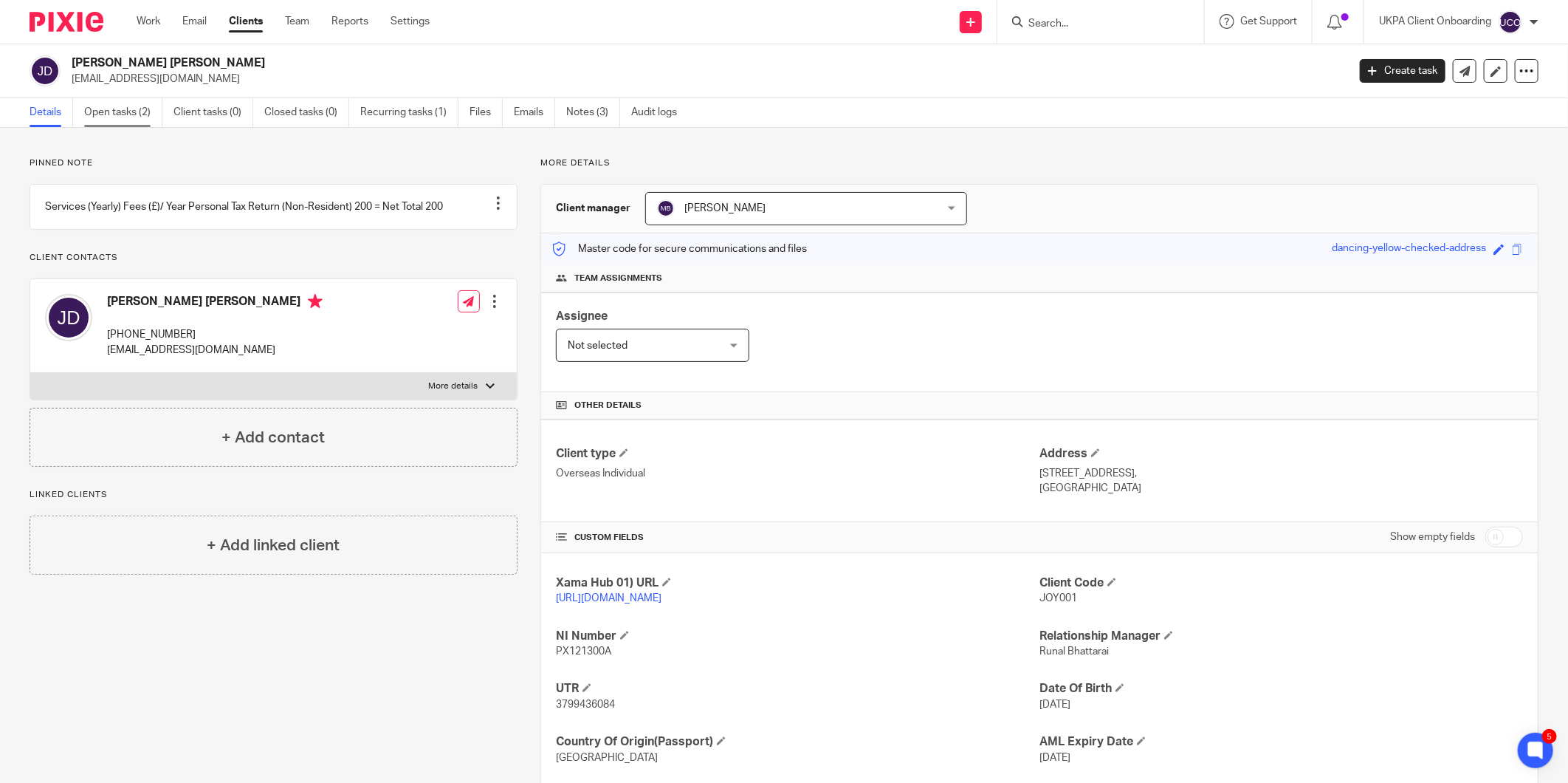
click at [113, 98] on link "Open tasks (2)" at bounding box center [123, 113] width 78 height 29
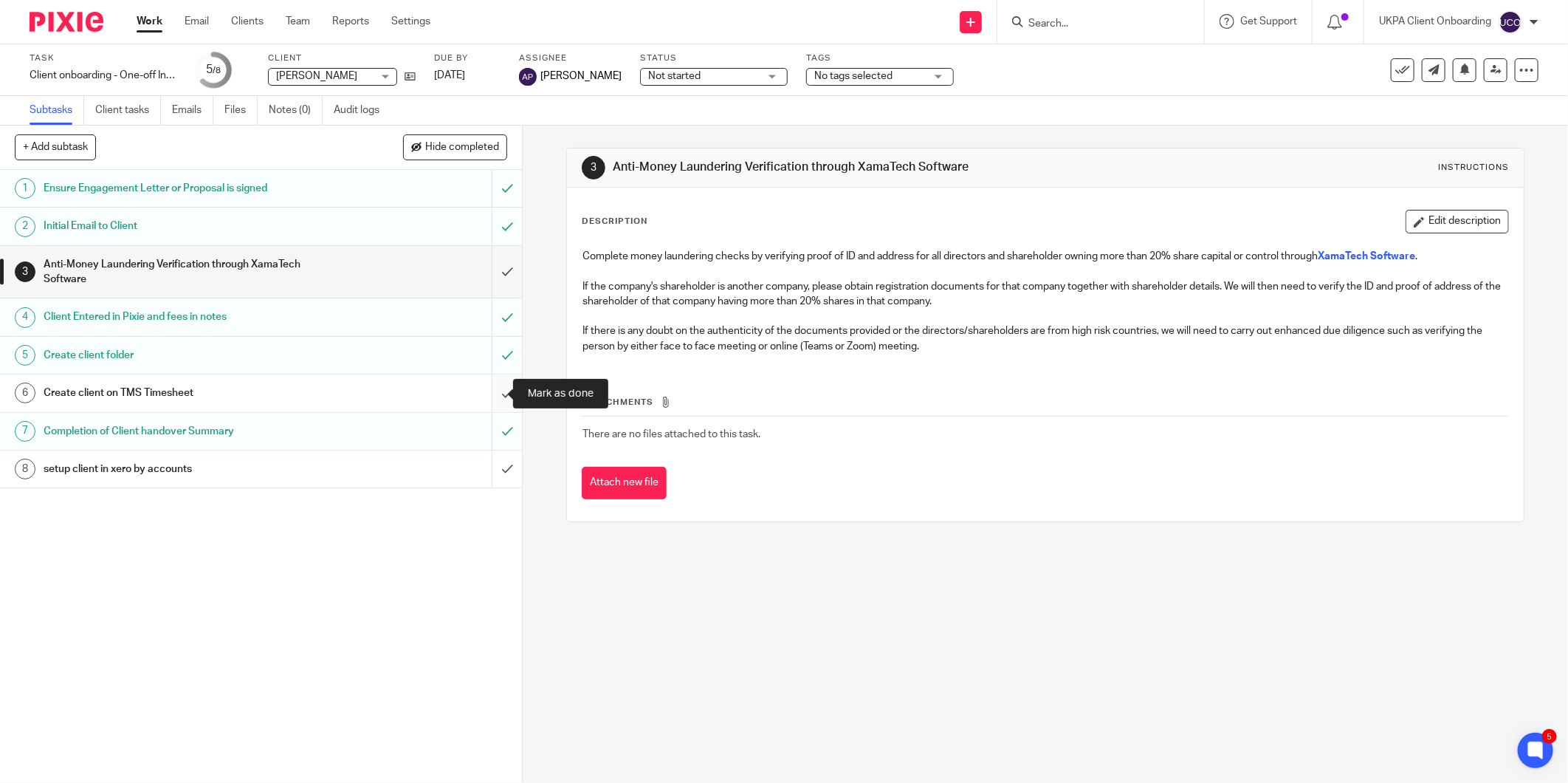
click at [493, 391] on input "submit" at bounding box center [260, 393] width 522 height 37
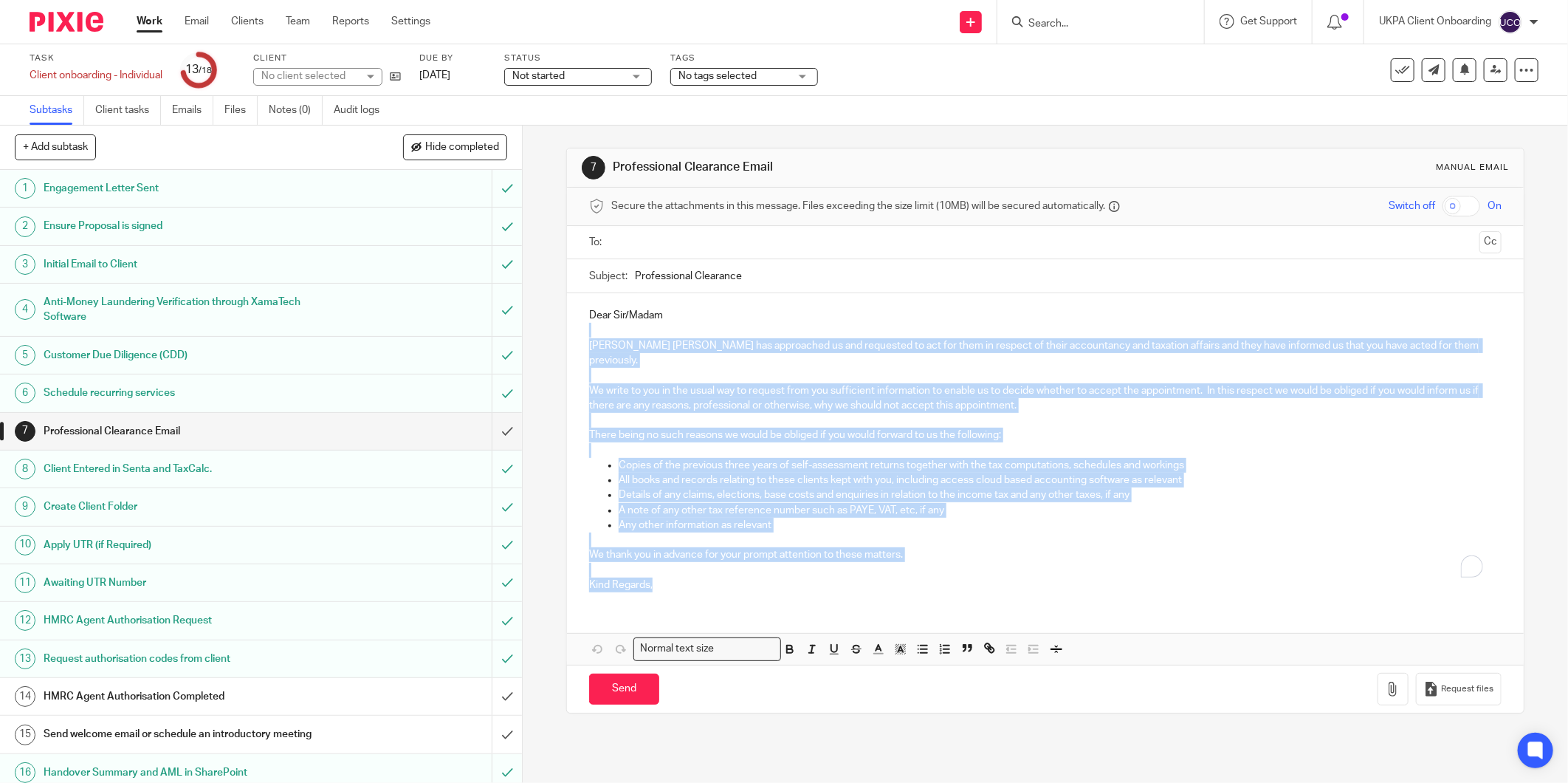
scroll to position [87, 0]
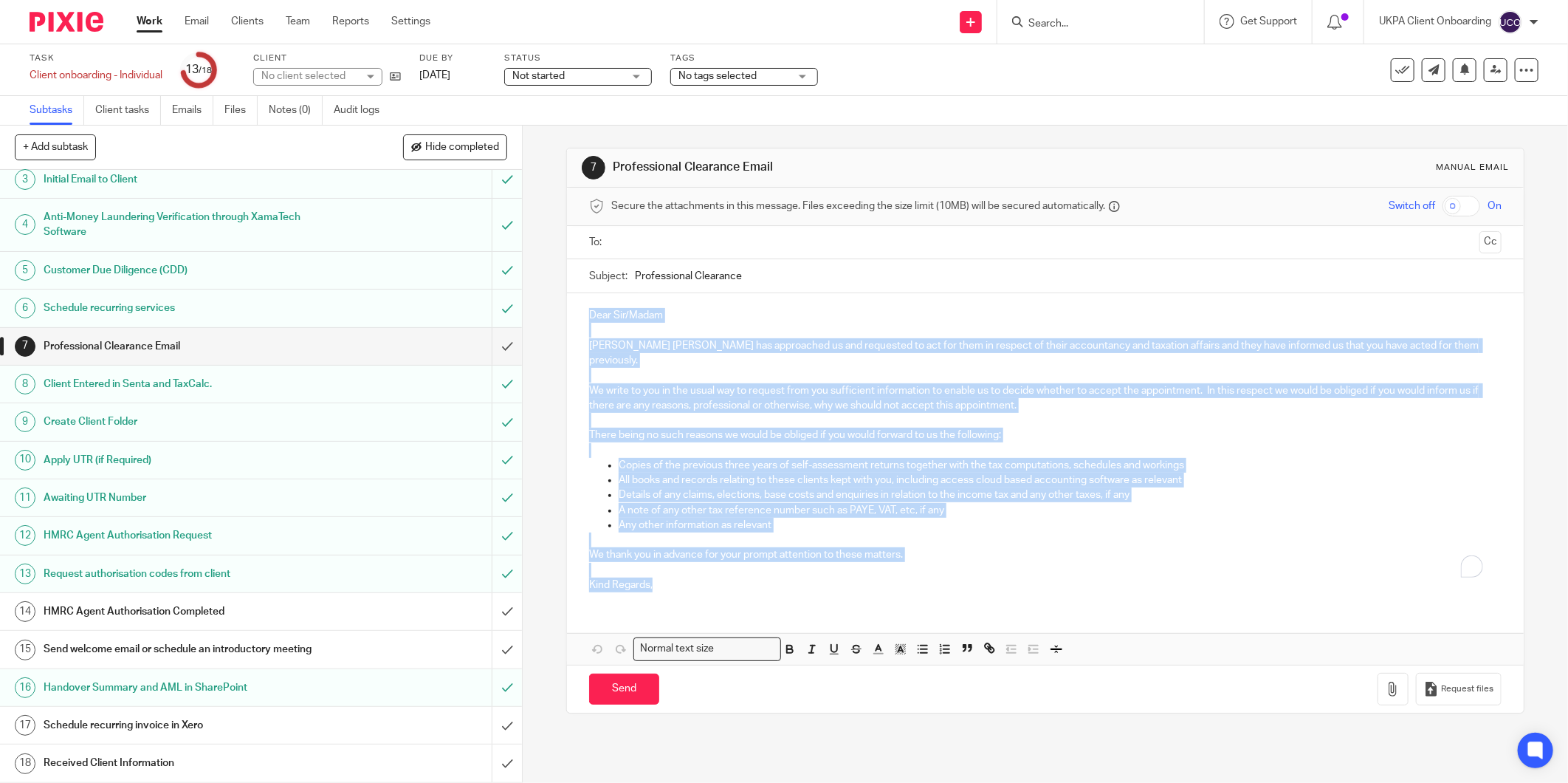
click at [570, 297] on div "Dear [PERSON_NAME]/Madam [PERSON_NAME] [PERSON_NAME] has approached us and requ…" at bounding box center [1045, 448] width 956 height 310
click at [698, 272] on input "Professional Clearance" at bounding box center [1068, 276] width 867 height 34
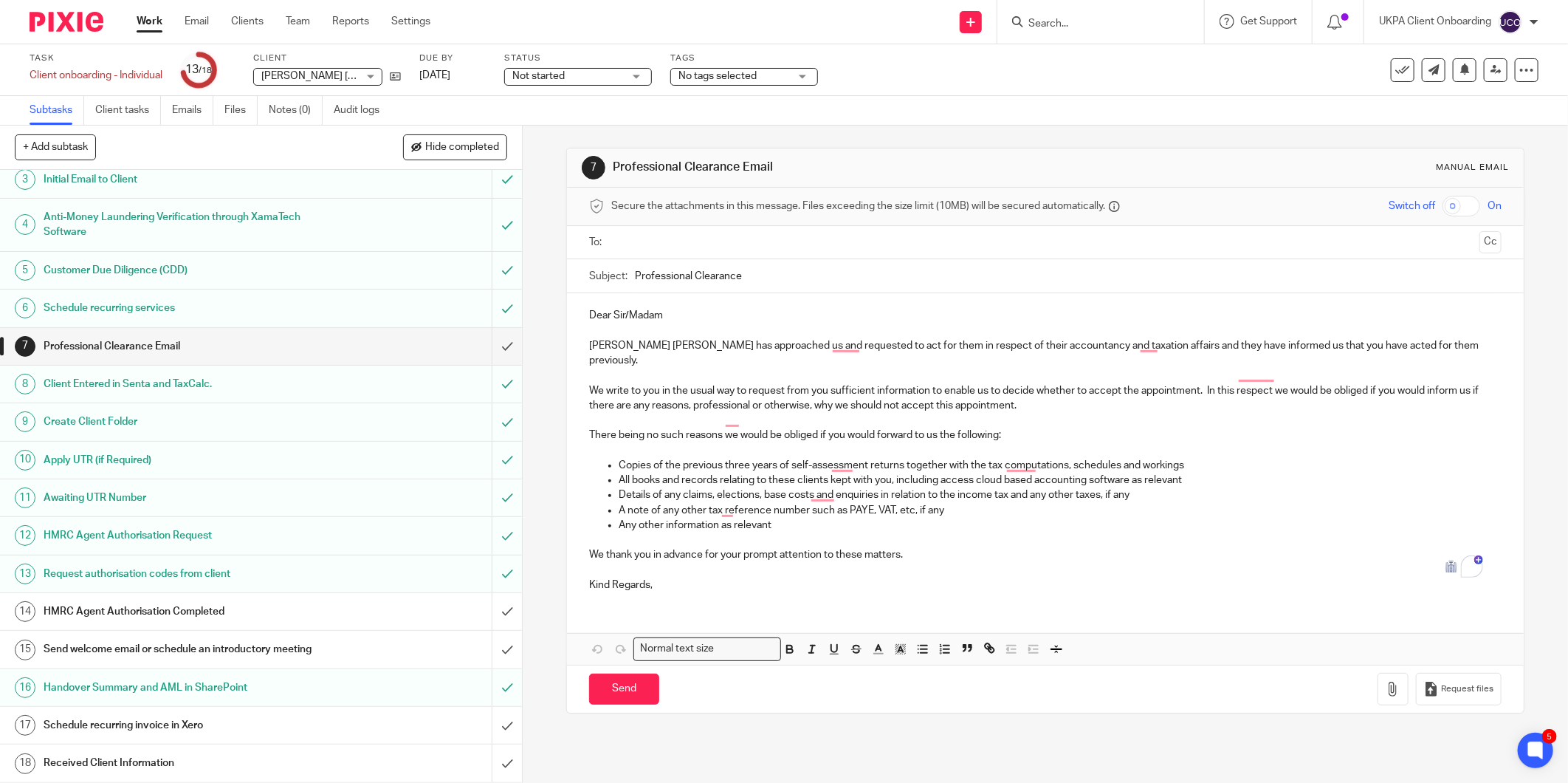
click at [698, 272] on input "Professional Clearance" at bounding box center [1068, 276] width 867 height 34
click at [582, 345] on div "Dear Sir/Madam Joy Sandra Davis has approached us and requested to act for them…" at bounding box center [1045, 448] width 956 height 310
drag, startPoint x: 586, startPoint y: 348, endPoint x: 662, endPoint y: 348, distance: 76.0
click at [662, 348] on p "Joy Sandra Davis has approached us and requested to act for them in respect of …" at bounding box center [1046, 352] width 912 height 30
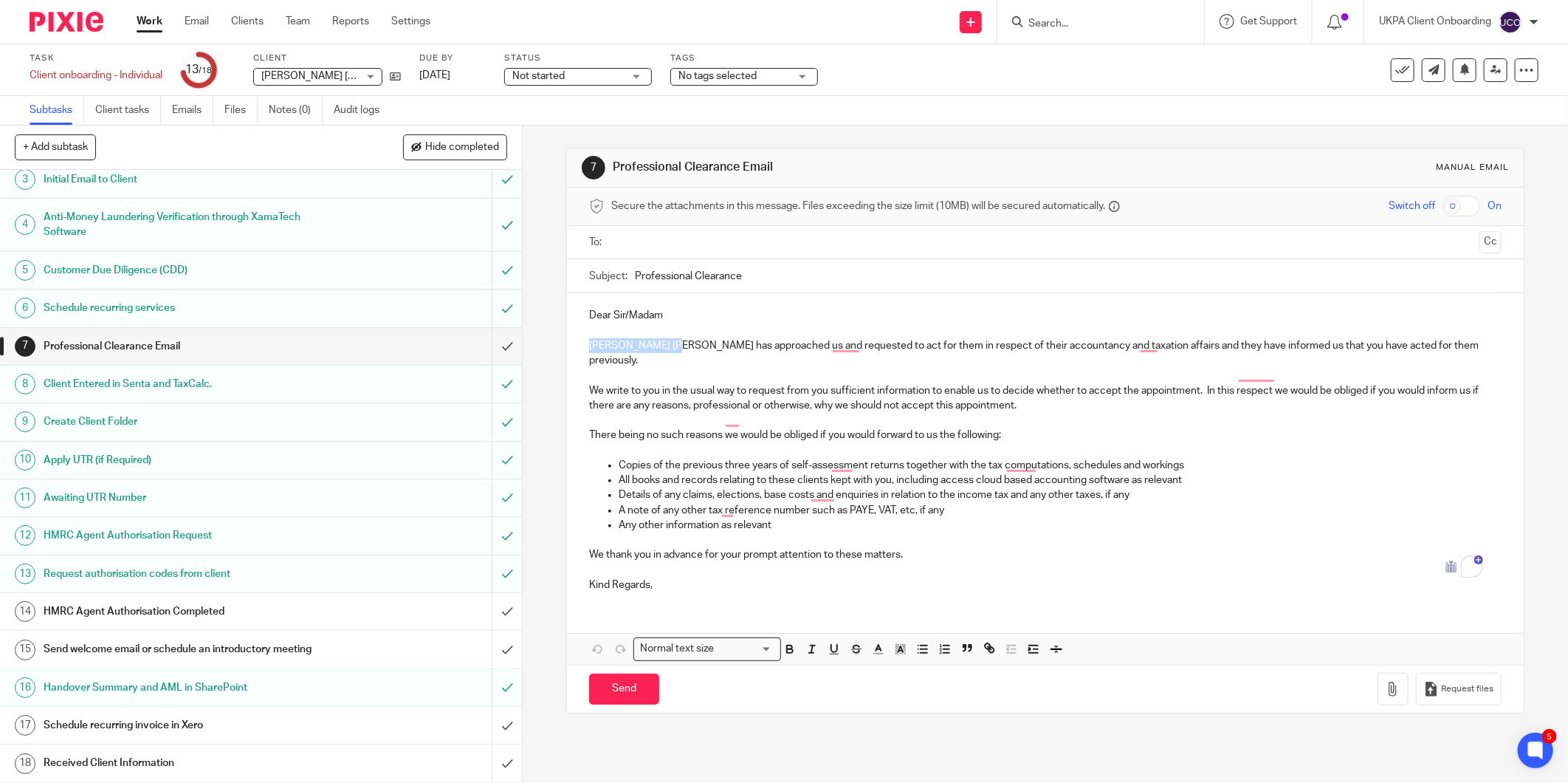
copy p "[PERSON_NAME] [PERSON_NAME]"
click at [146, 648] on h1 "Send welcome email or schedule an introductory meeting" at bounding box center [188, 649] width 290 height 22
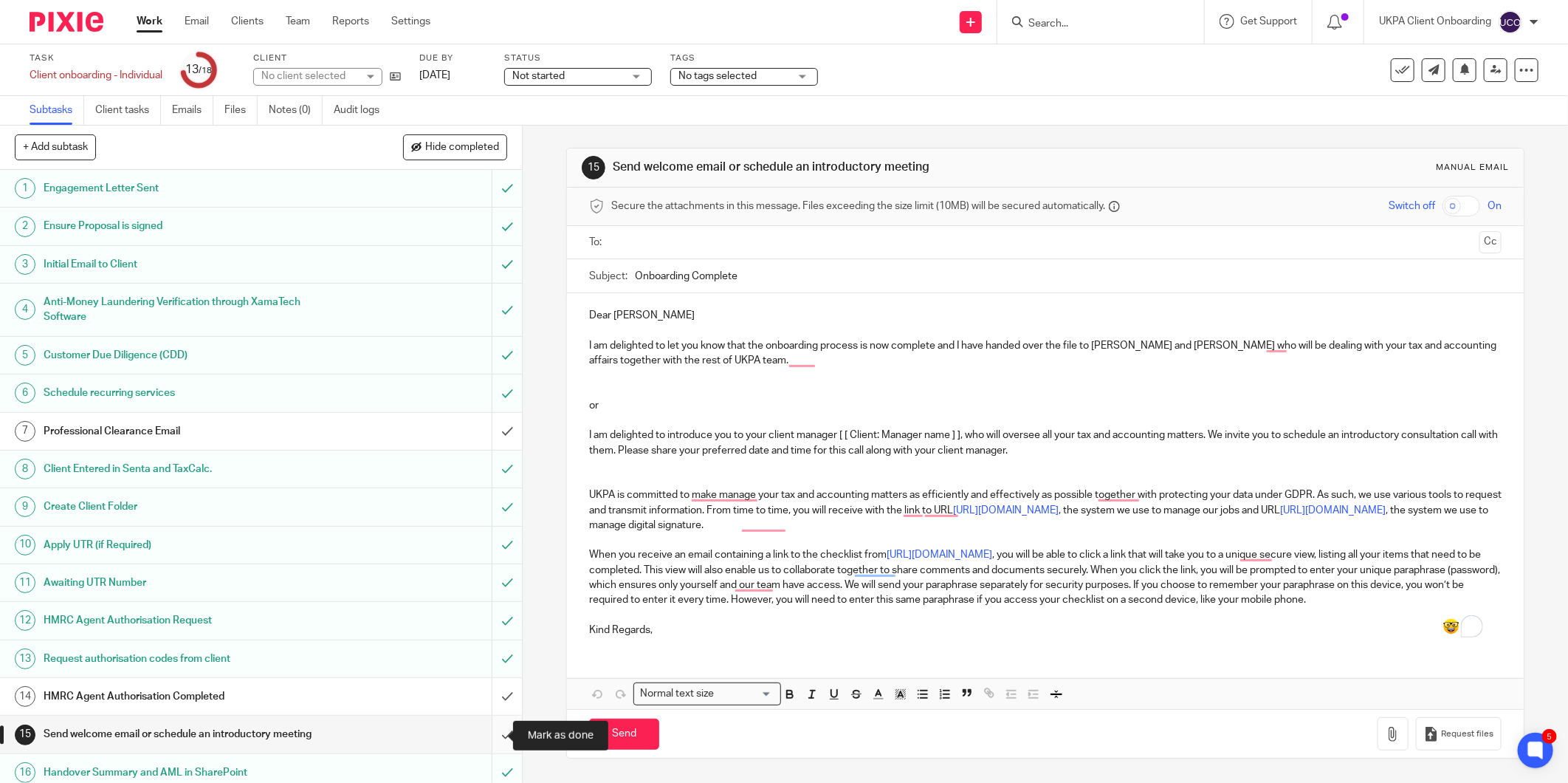
click at [489, 736] on input "submit" at bounding box center [260, 733] width 522 height 37
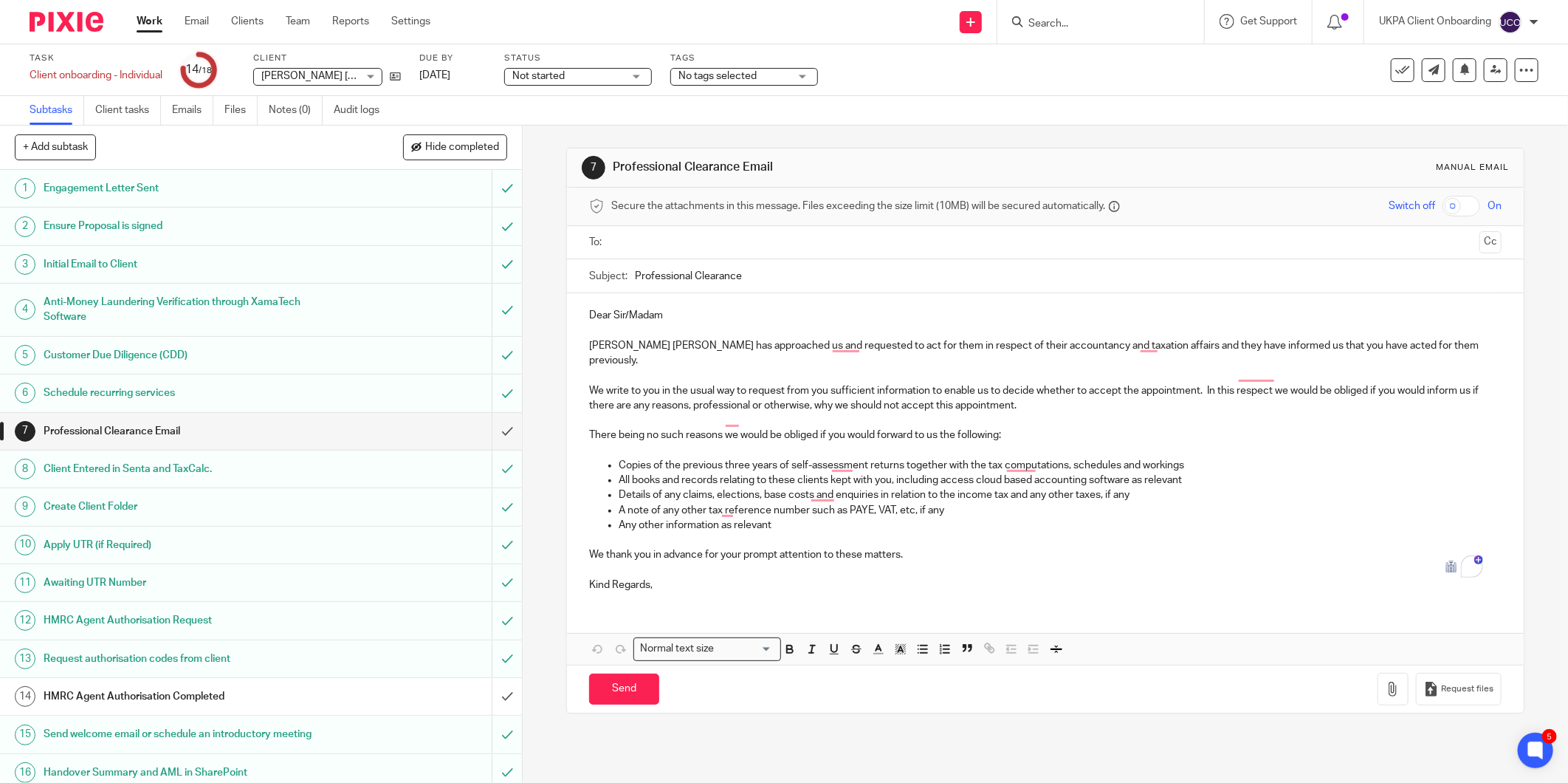
click at [145, 729] on h1 "Send welcome email or schedule an introductory meeting" at bounding box center [188, 734] width 290 height 22
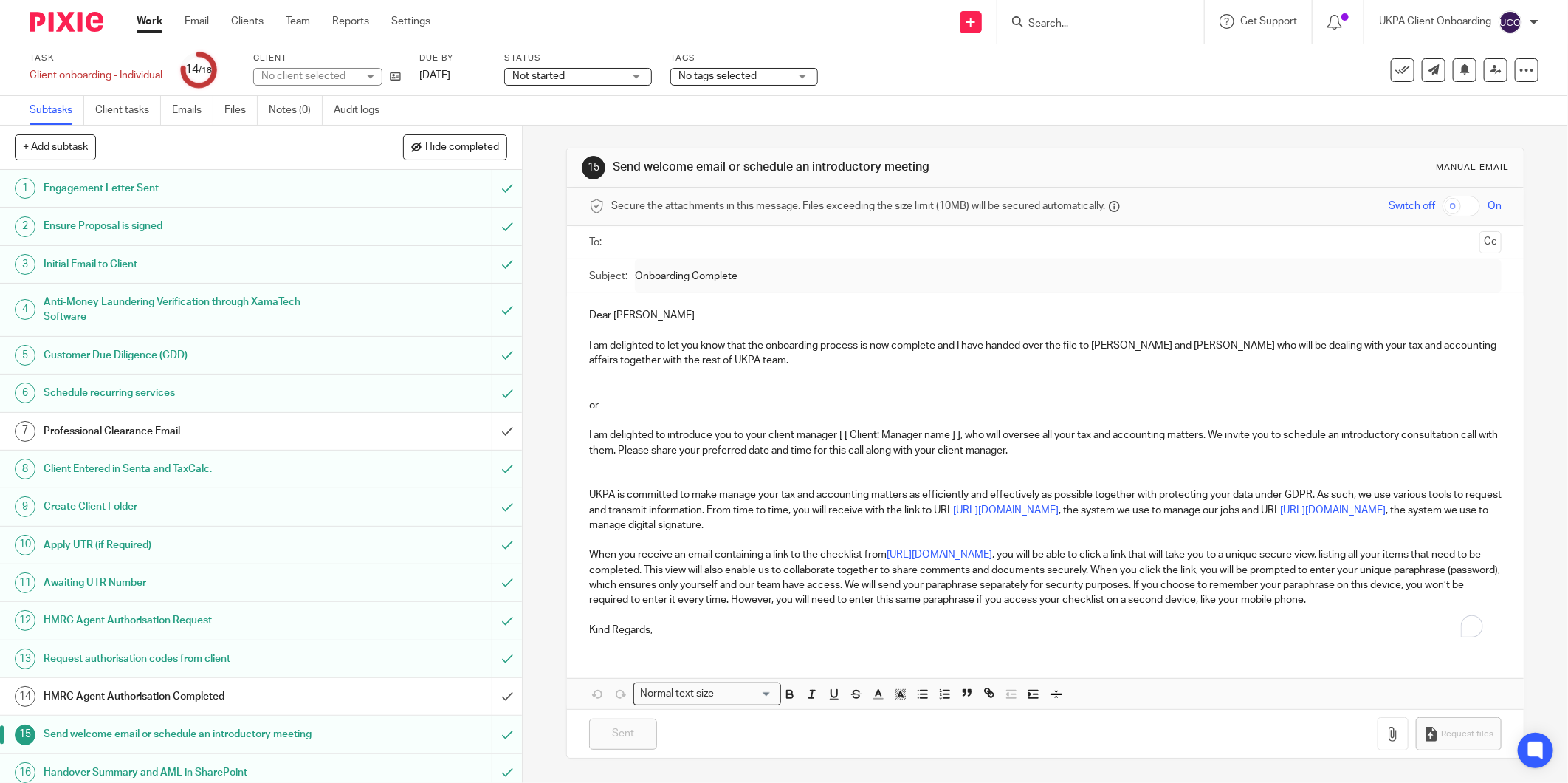
drag, startPoint x: 955, startPoint y: 342, endPoint x: 962, endPoint y: 355, distance: 14.8
click at [962, 355] on p "I am delighted to let you know that the onboarding process is now complete and …" at bounding box center [1046, 352] width 912 height 30
copy p "I have handed over the file to Runal Bhattarai and Manish Bhandari who will be …"
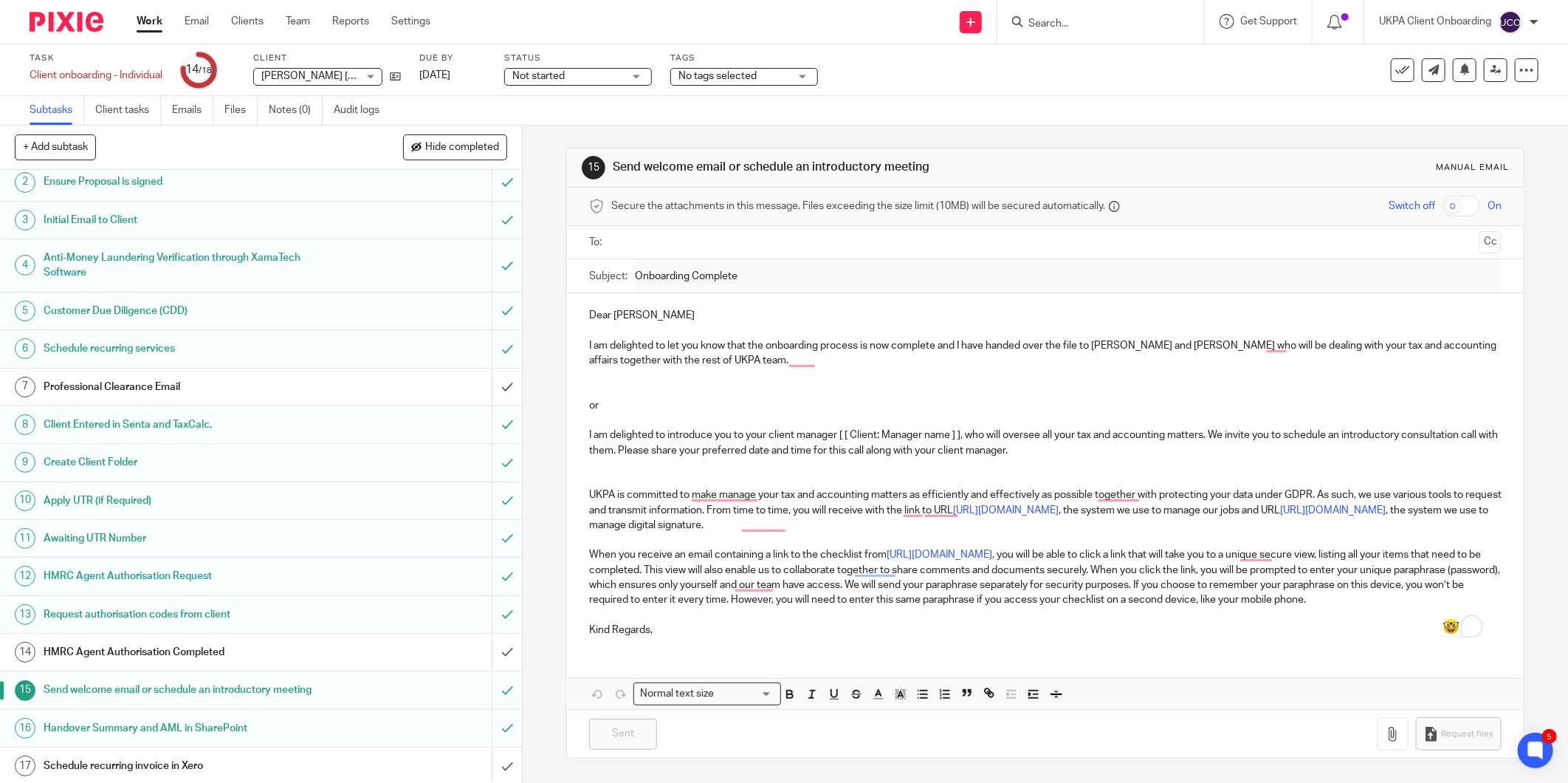
scroll to position [87, 0]
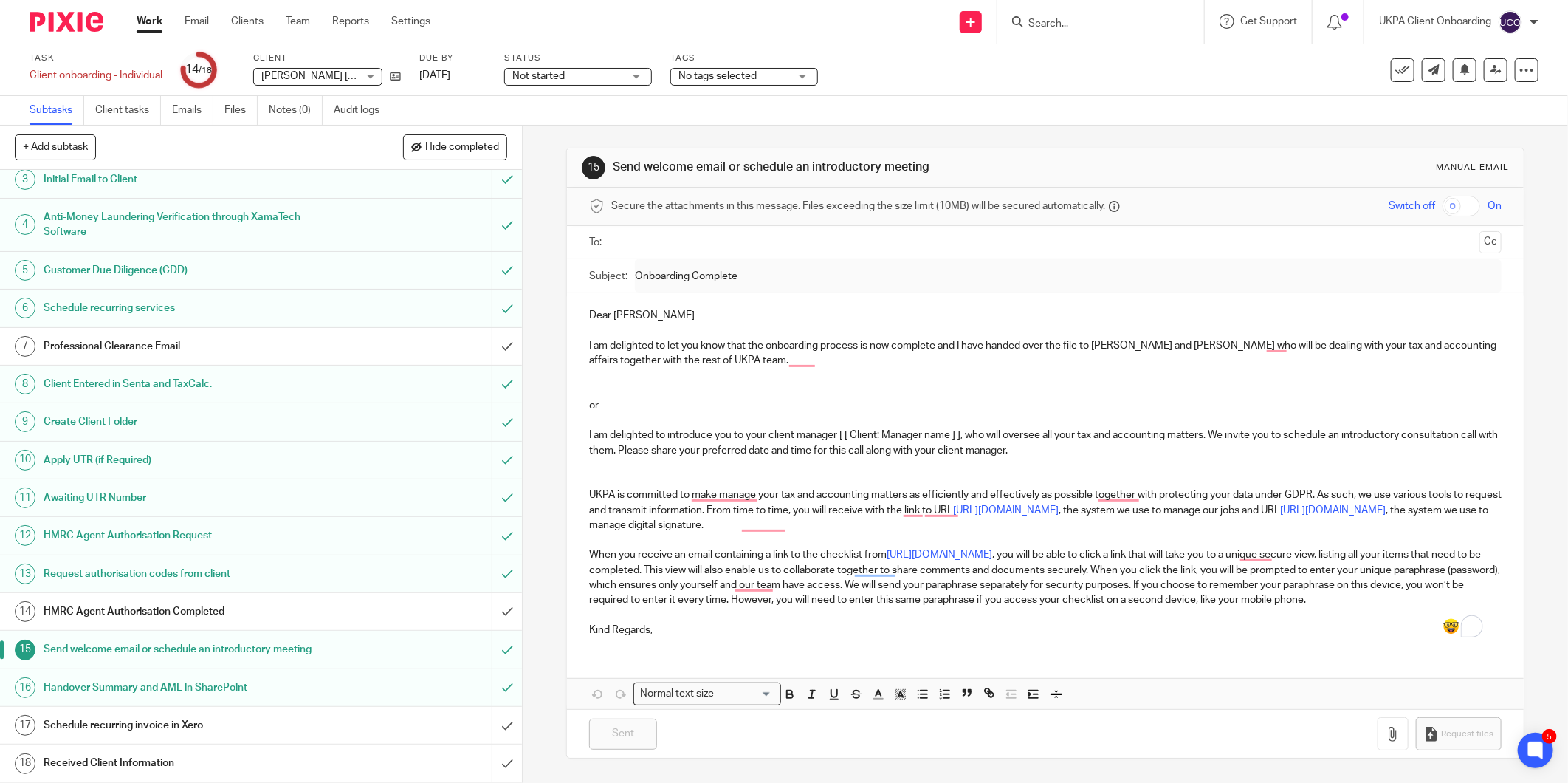
click at [1052, 20] on input "Search" at bounding box center [1093, 24] width 133 height 13
paste input "Alpari Limited"
type input "Alpari Limited"
click at [1080, 60] on link at bounding box center [1183, 64] width 319 height 34
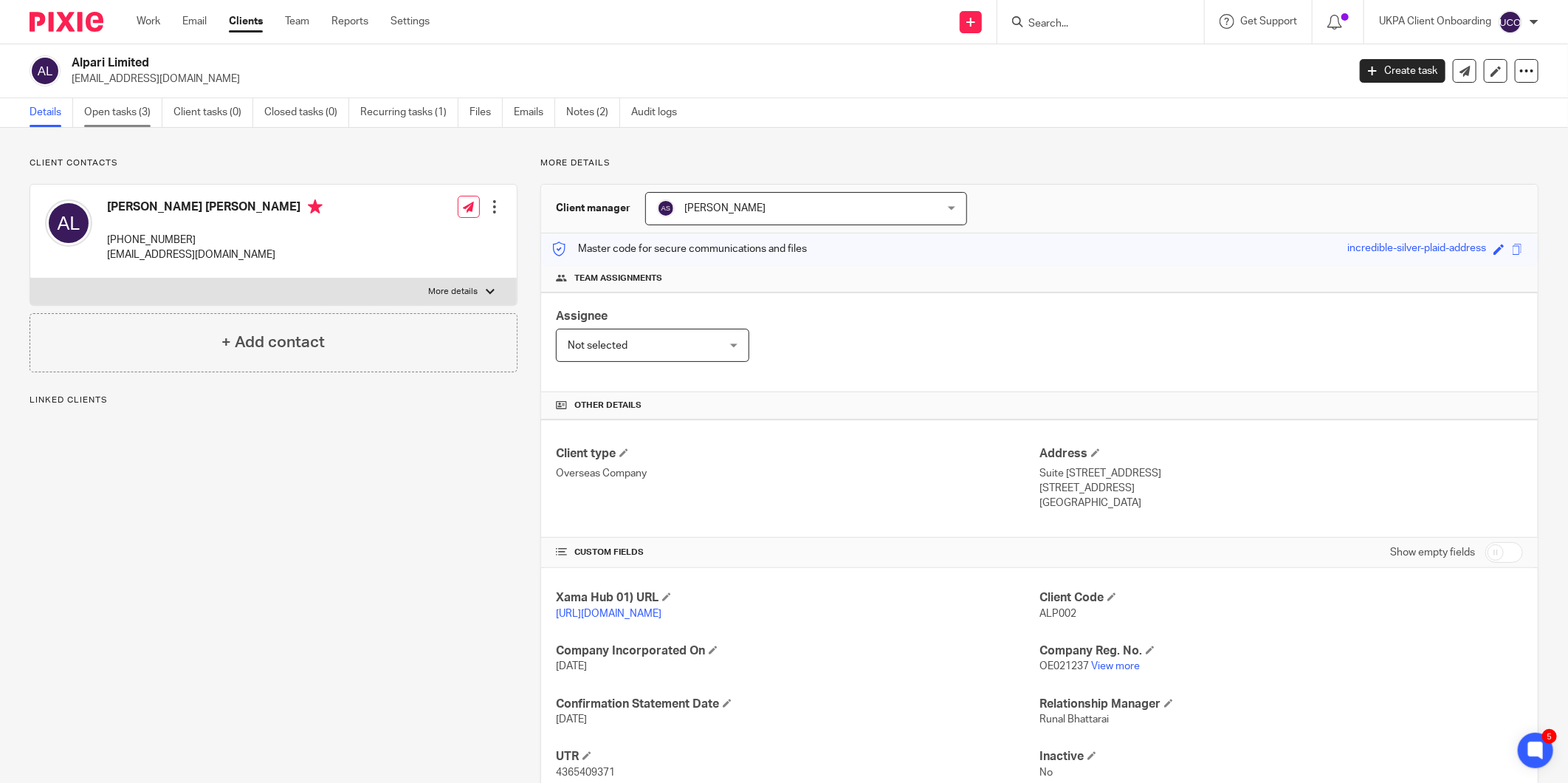
click at [134, 122] on link "Open tasks (3)" at bounding box center [123, 113] width 78 height 29
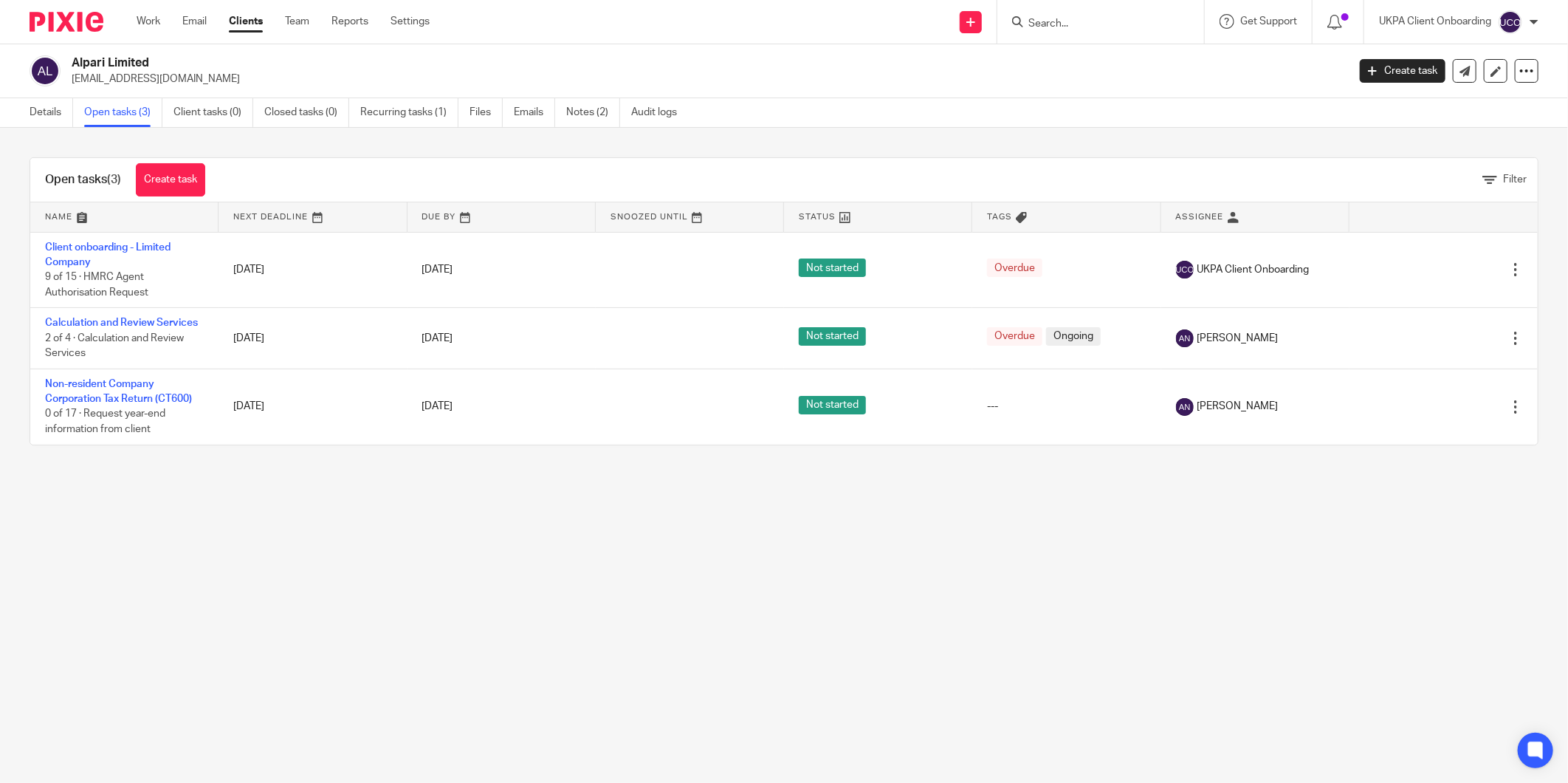
drag, startPoint x: 87, startPoint y: 241, endPoint x: 589, endPoint y: 534, distance: 581.3
click at [589, 535] on main "Alpari Limited [EMAIL_ADDRESS][DOMAIN_NAME] Create task Update from Companies H…" at bounding box center [784, 391] width 1568 height 783
